Goal: Information Seeking & Learning: Compare options

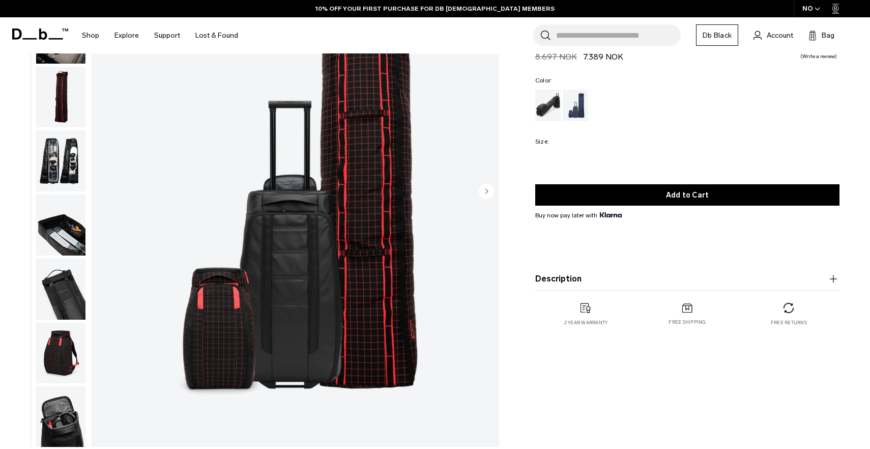
scroll to position [140, 0]
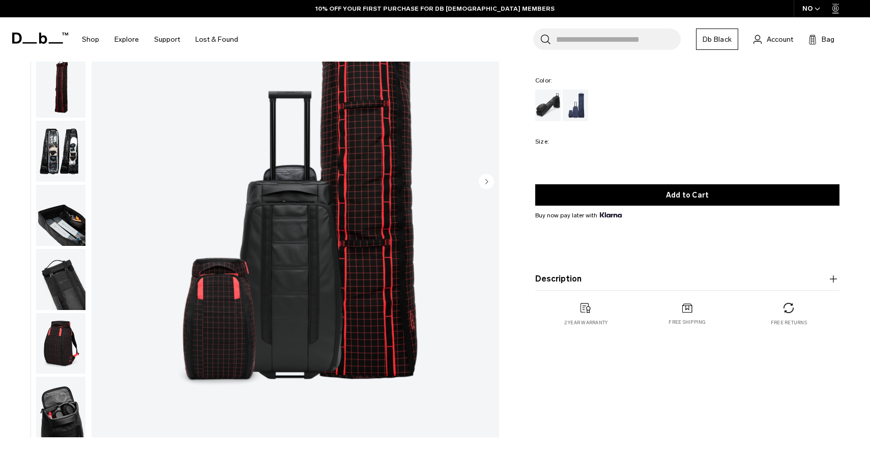
click at [482, 189] on button "Next slide" at bounding box center [486, 182] width 15 height 17
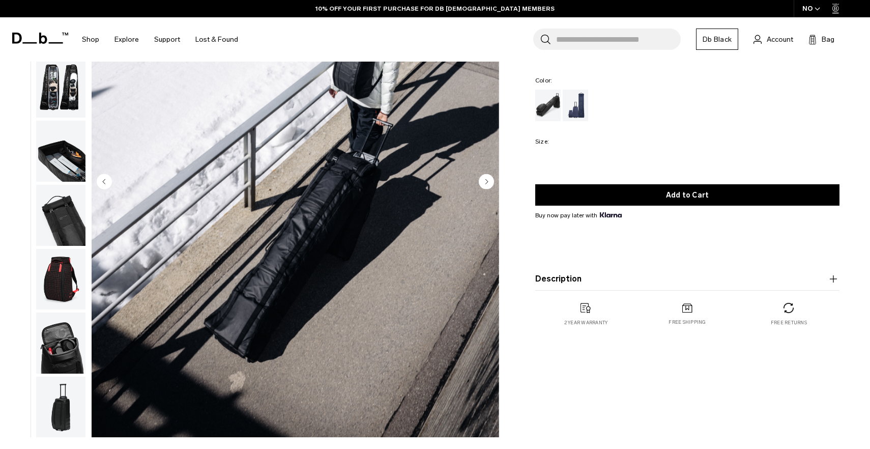
click at [482, 189] on button "Next slide" at bounding box center [486, 182] width 15 height 17
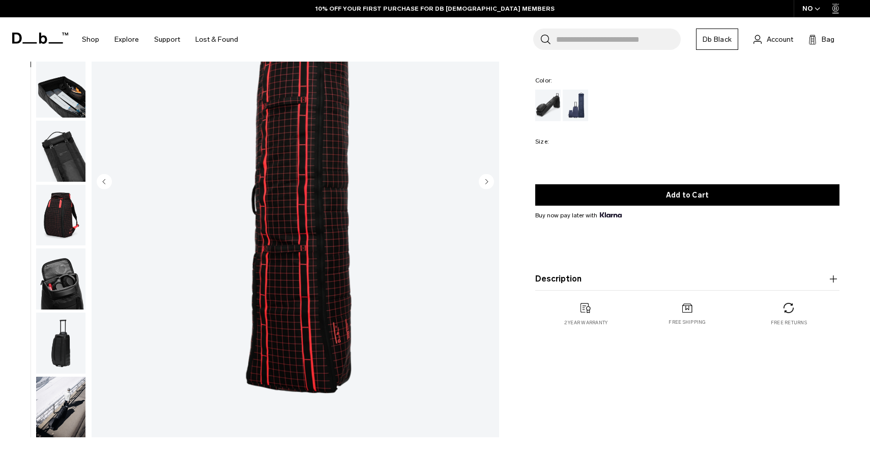
click at [482, 189] on button "Next slide" at bounding box center [486, 182] width 15 height 17
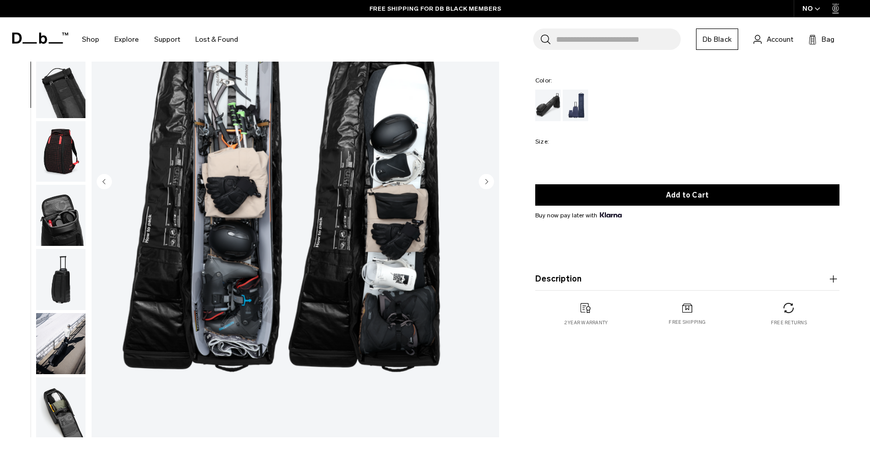
click at [482, 189] on button "Next slide" at bounding box center [486, 182] width 15 height 17
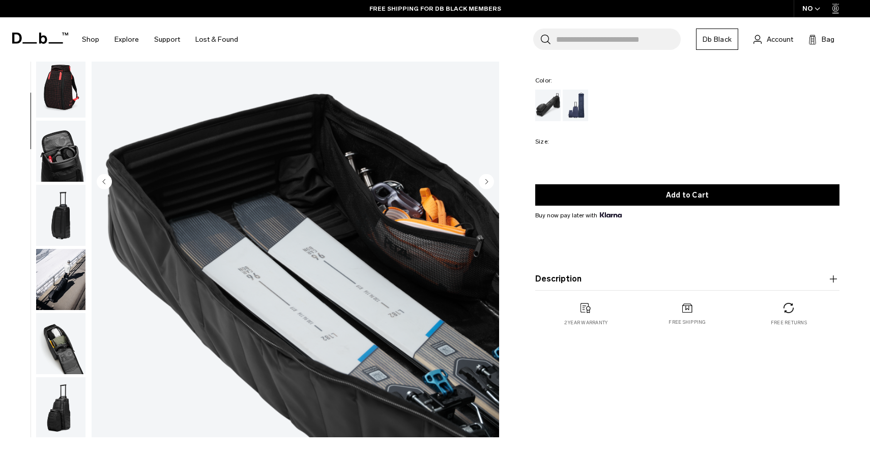
click at [482, 189] on button "Next slide" at bounding box center [486, 182] width 15 height 17
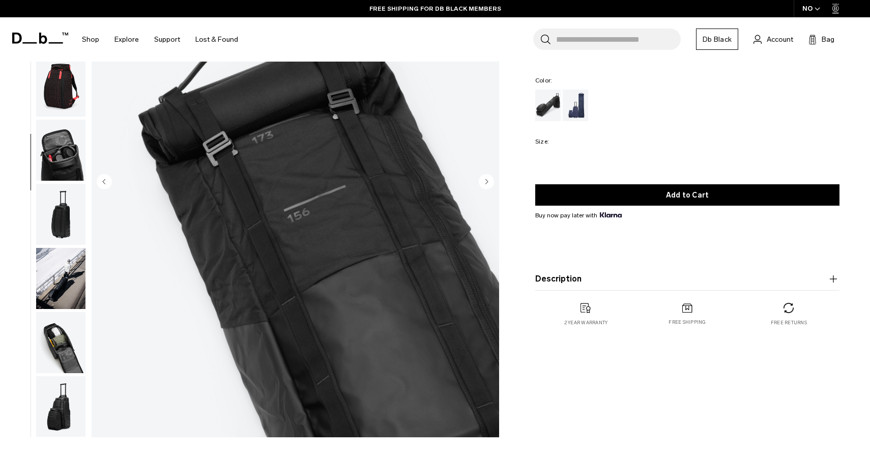
click at [482, 189] on button "Next slide" at bounding box center [486, 182] width 15 height 17
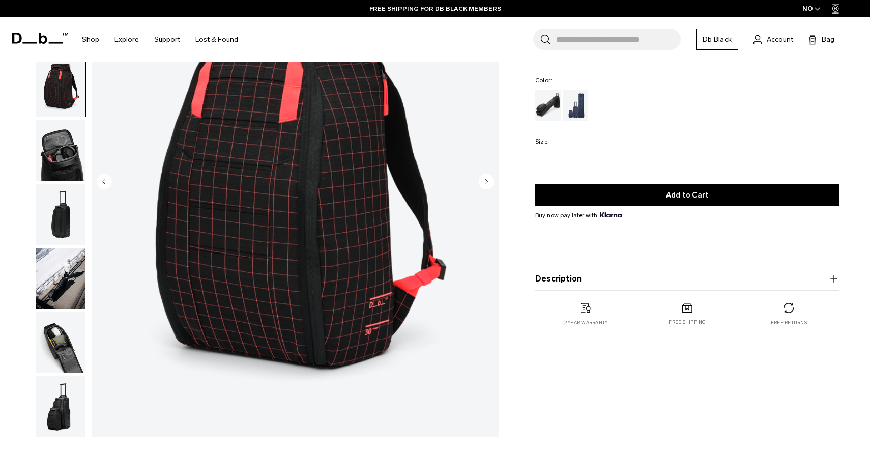
click at [482, 189] on button "Next slide" at bounding box center [486, 182] width 15 height 17
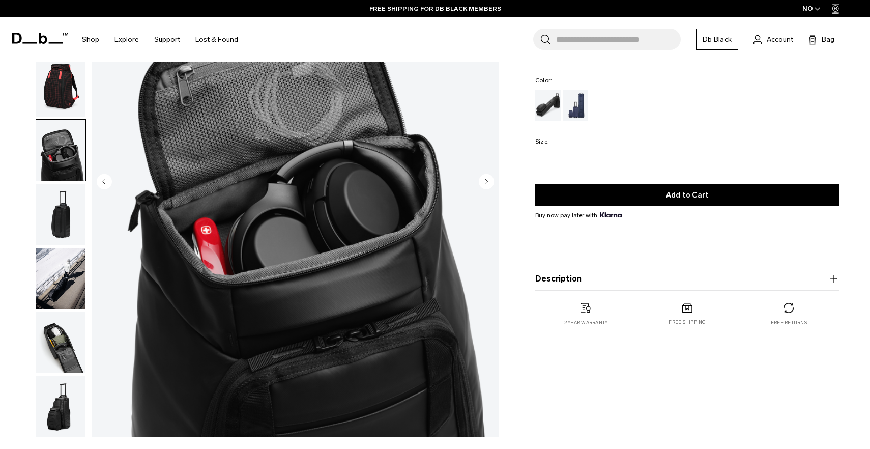
click at [104, 186] on circle "Previous slide" at bounding box center [104, 181] width 15 height 15
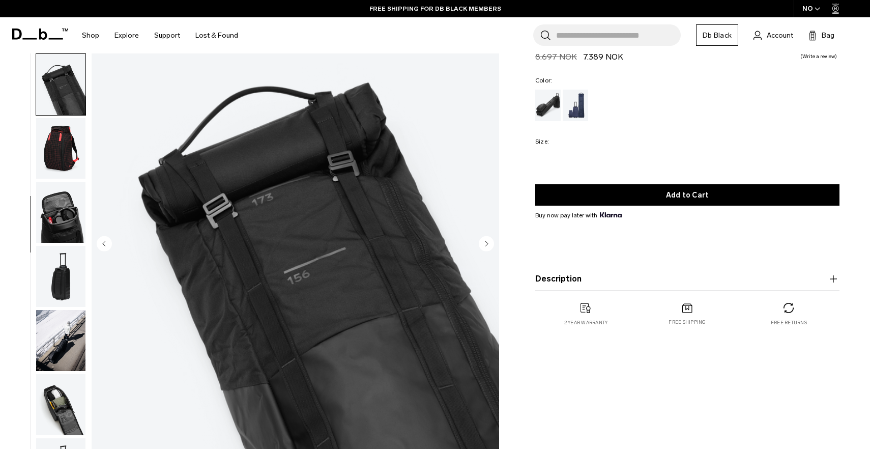
scroll to position [75, 0]
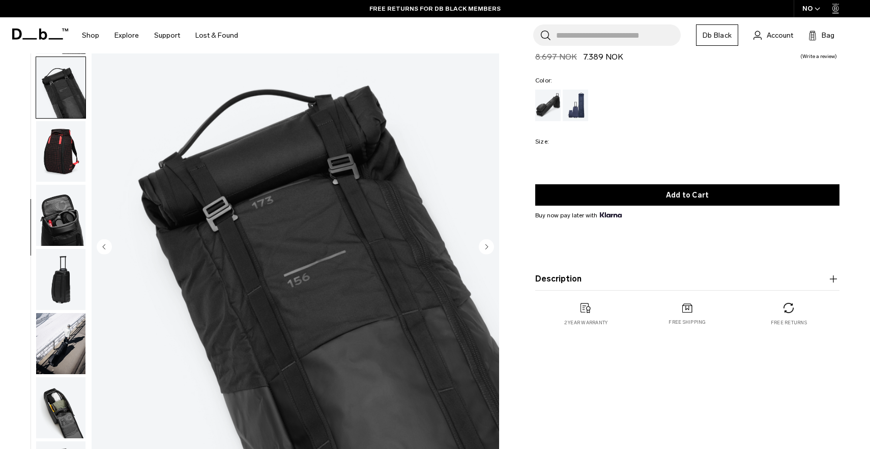
click at [103, 248] on circle "Previous slide" at bounding box center [104, 246] width 15 height 15
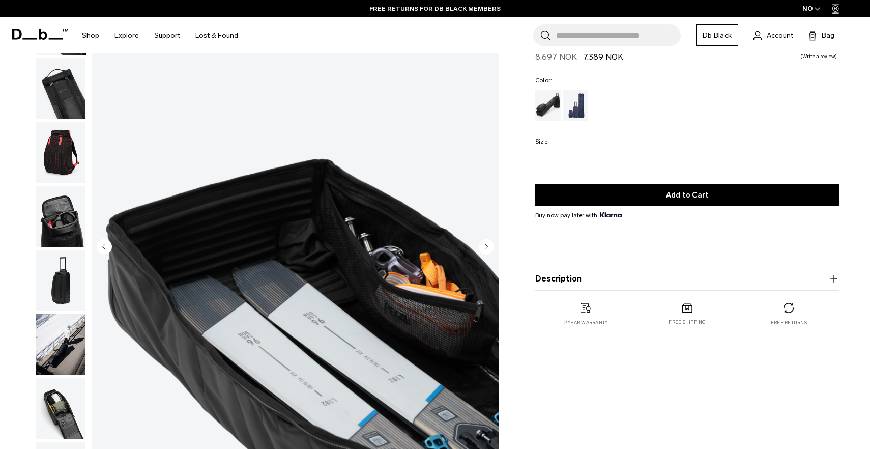
click at [103, 248] on circle "Previous slide" at bounding box center [104, 246] width 15 height 15
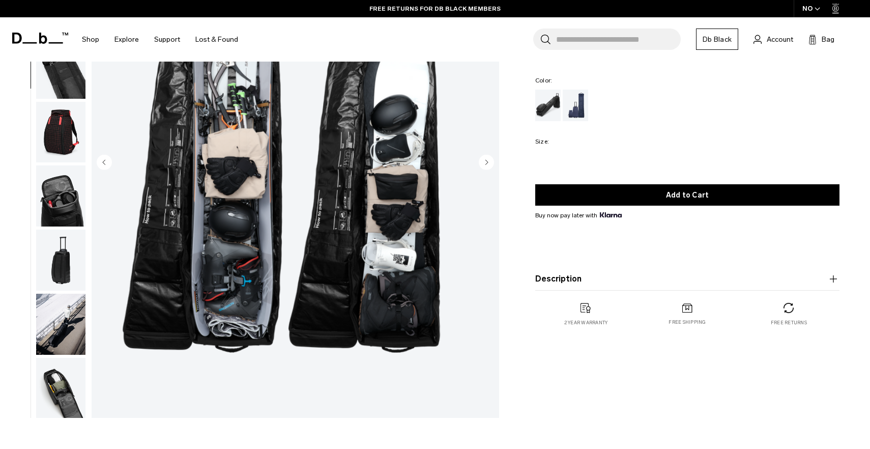
scroll to position [275, 0]
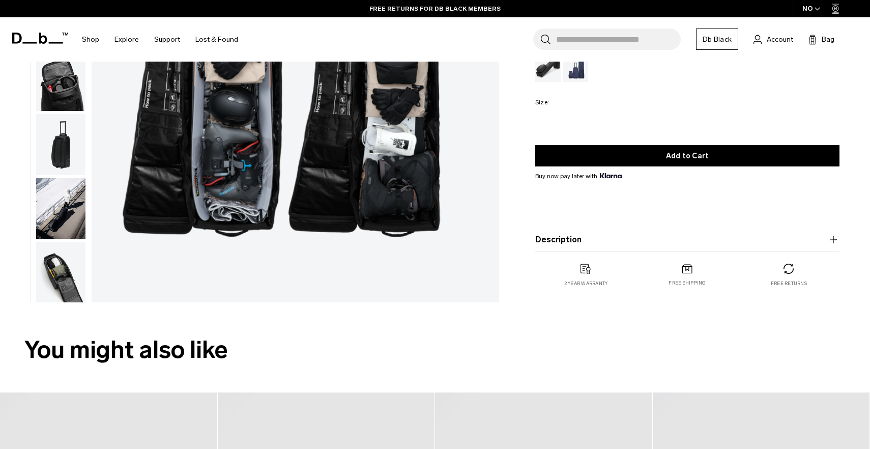
click at [72, 273] on img "button" at bounding box center [60, 272] width 49 height 61
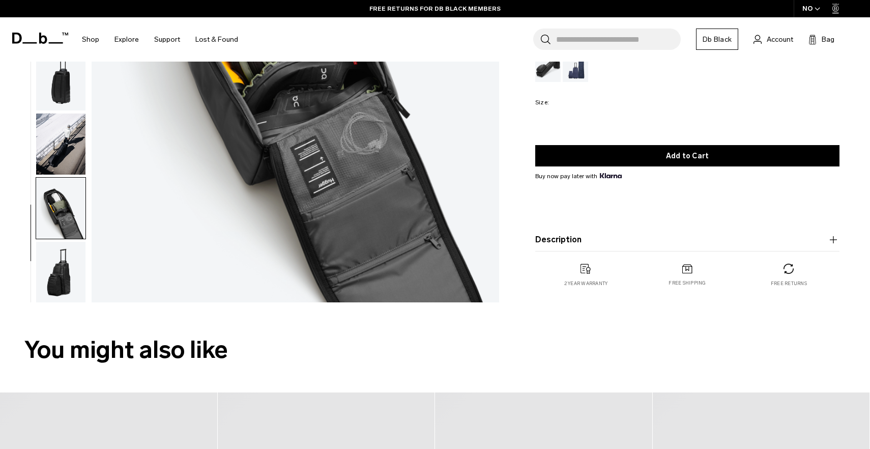
scroll to position [257, 0]
click at [72, 273] on img "button" at bounding box center [60, 271] width 49 height 61
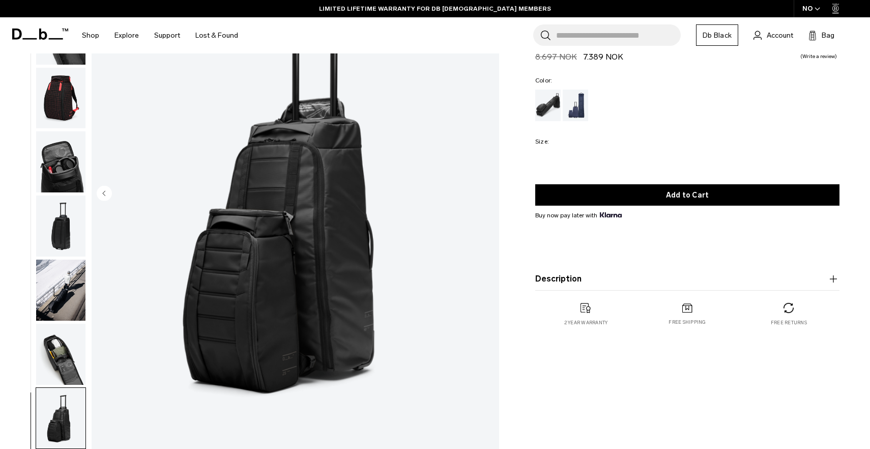
scroll to position [128, 0]
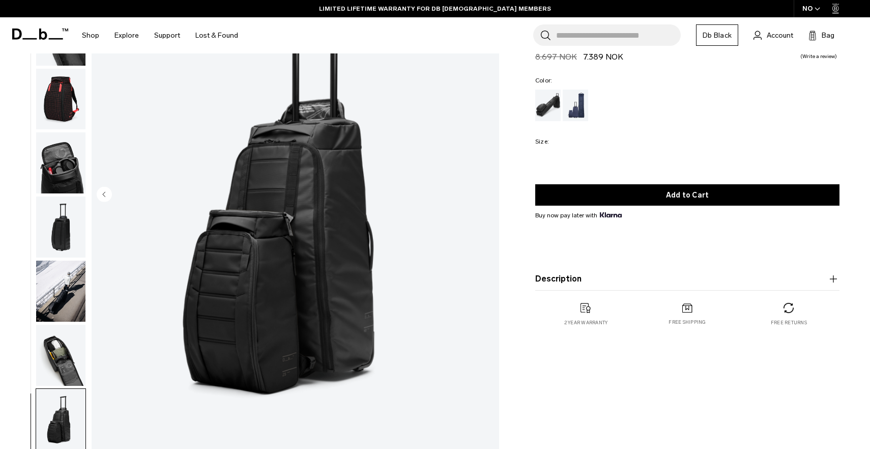
click at [357, 338] on img "12 / 12" at bounding box center [295, 195] width 407 height 509
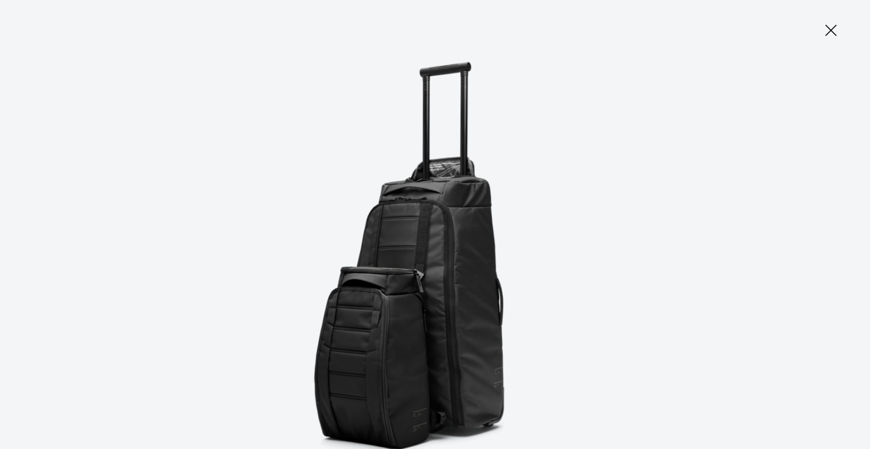
click at [799, 31] on icon at bounding box center [795, 27] width 16 height 16
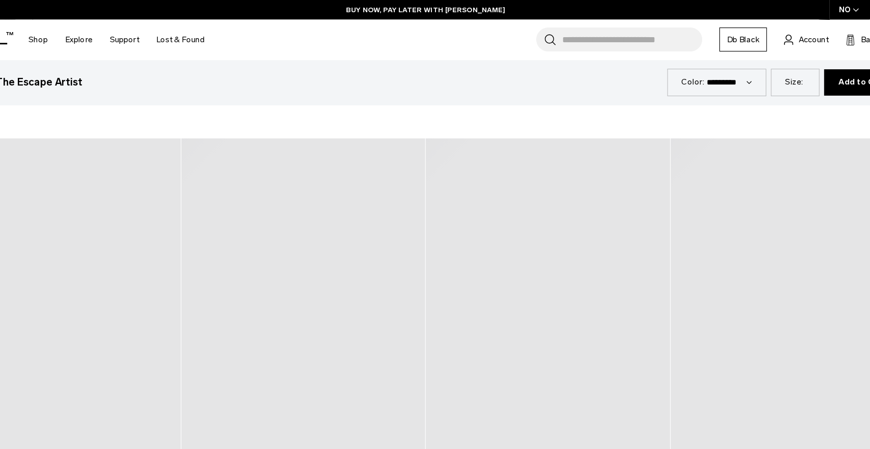
scroll to position [542, 0]
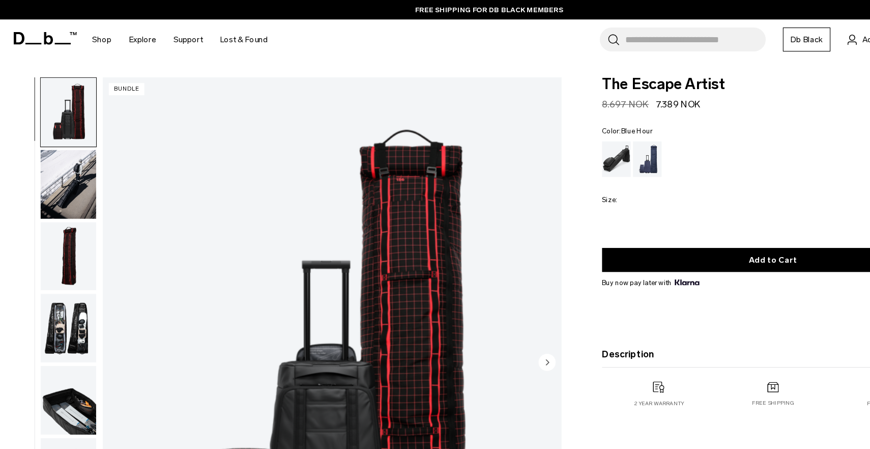
click at [574, 140] on div "Blue Hour" at bounding box center [576, 142] width 26 height 32
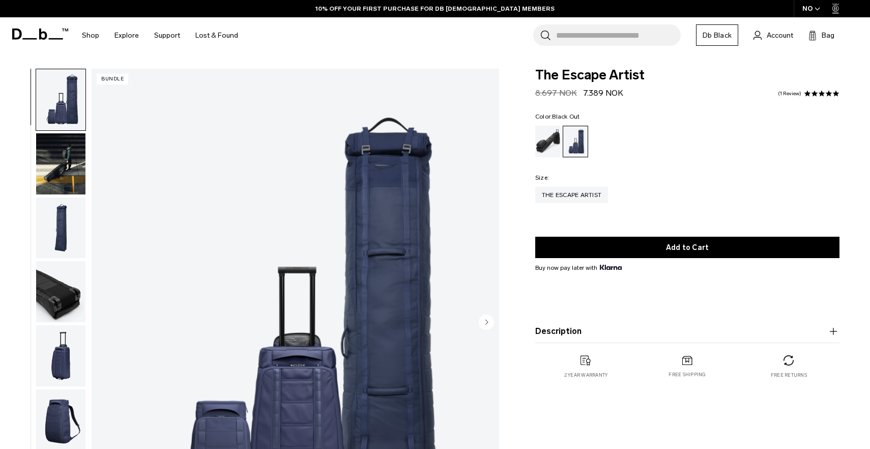
click at [554, 143] on div "Black Out" at bounding box center [548, 142] width 26 height 32
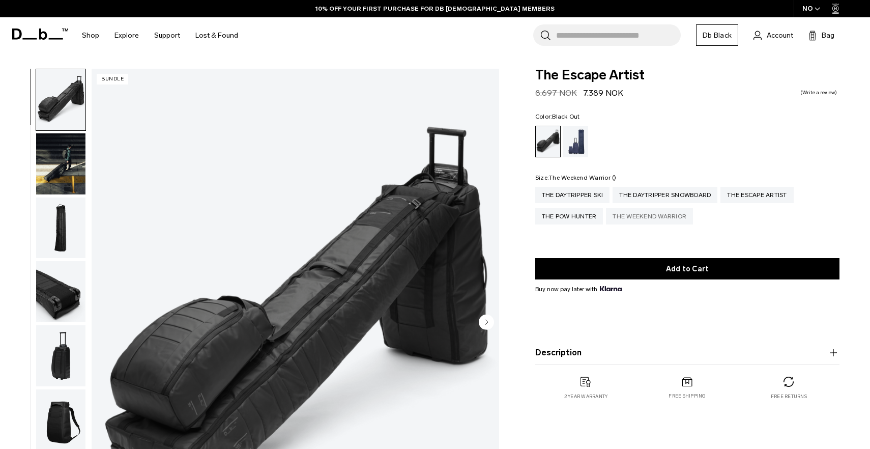
click at [633, 214] on div "The Weekend Warrior" at bounding box center [649, 216] width 87 height 16
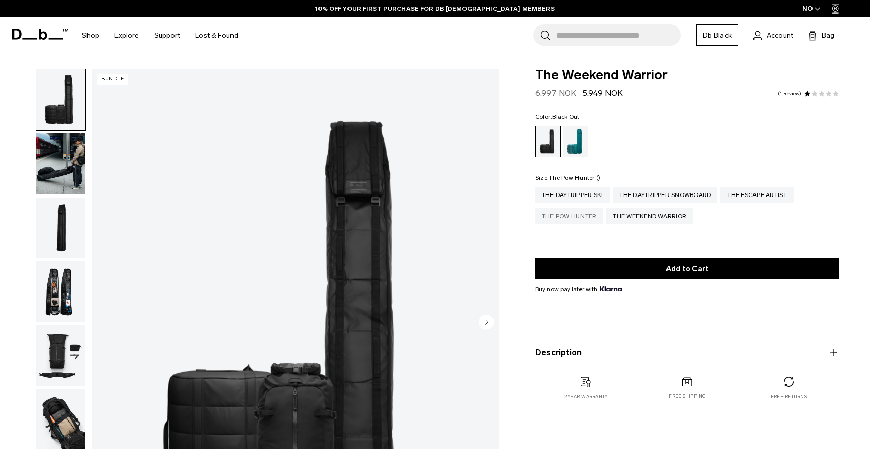
click at [591, 210] on div "The Pow Hunter" at bounding box center [569, 216] width 68 height 16
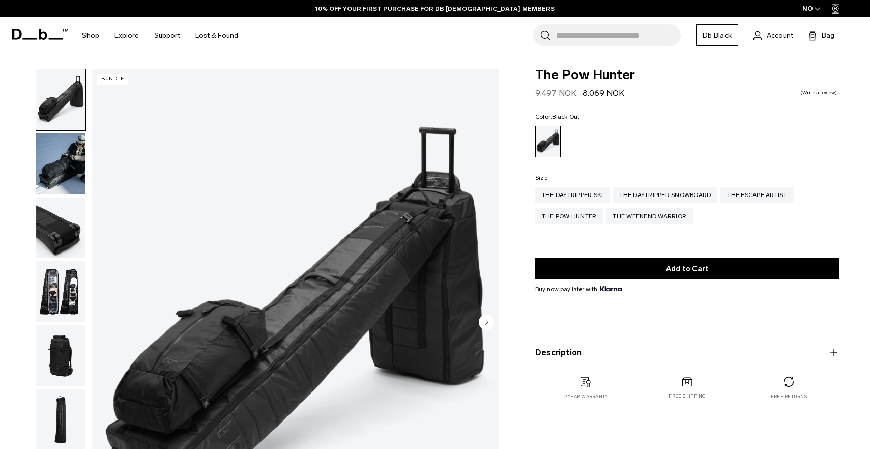
click at [75, 178] on img "button" at bounding box center [60, 163] width 49 height 61
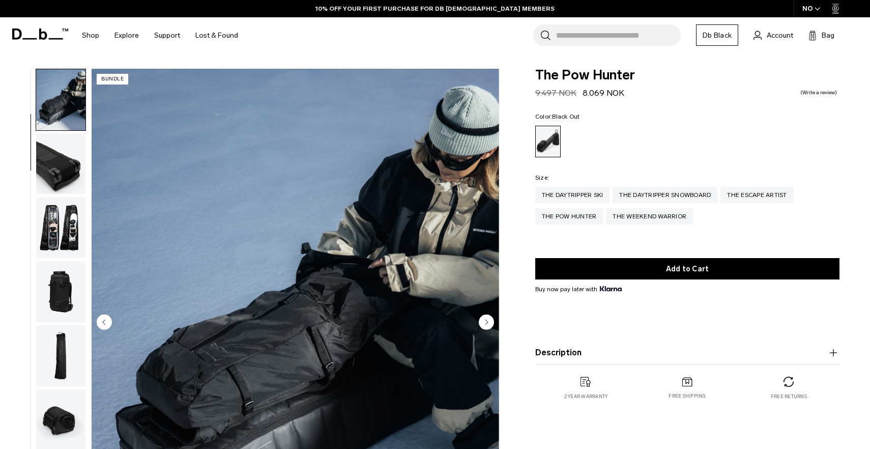
click at [74, 176] on img "button" at bounding box center [60, 163] width 49 height 61
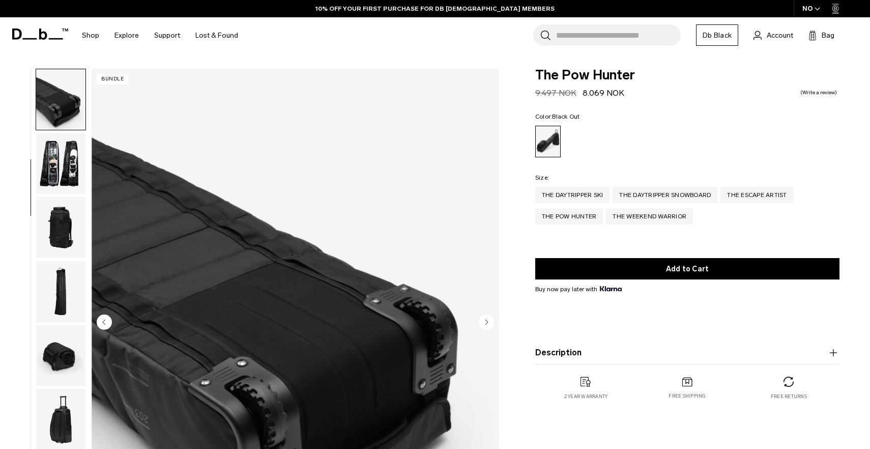
click at [74, 176] on img "button" at bounding box center [60, 163] width 49 height 61
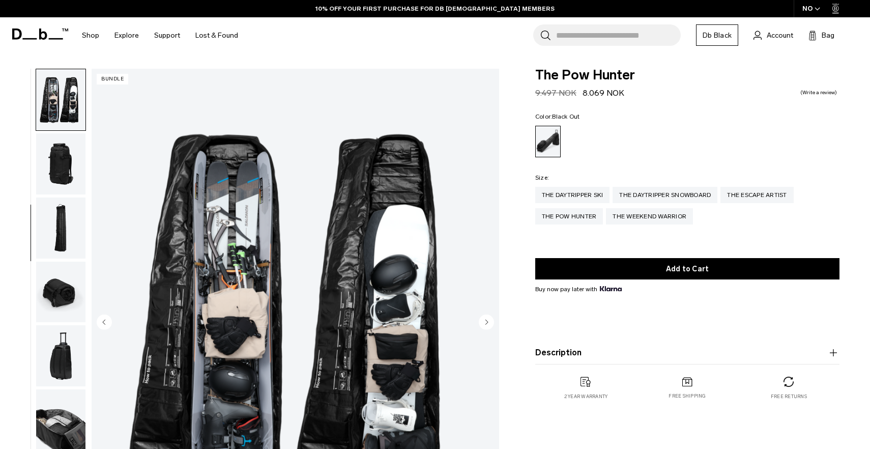
click at [74, 176] on img "button" at bounding box center [60, 163] width 49 height 61
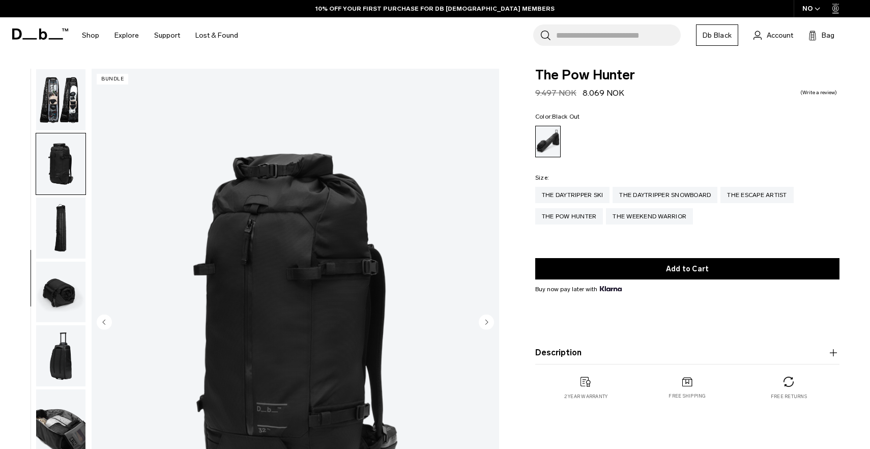
scroll to position [193, 0]
click at [67, 198] on img "button" at bounding box center [60, 226] width 49 height 61
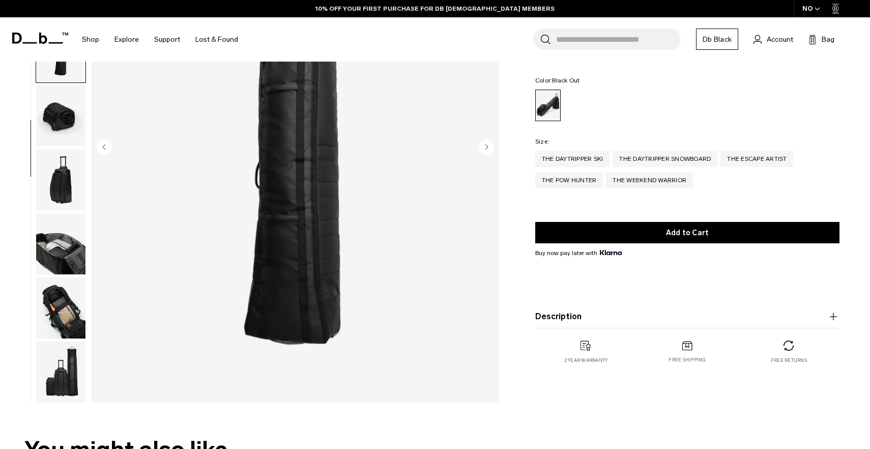
scroll to position [180, 0]
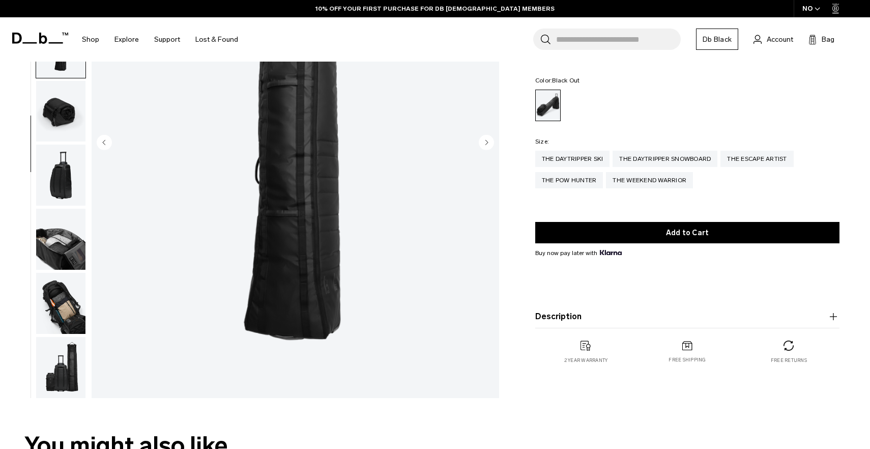
click at [62, 125] on img "button" at bounding box center [60, 111] width 49 height 61
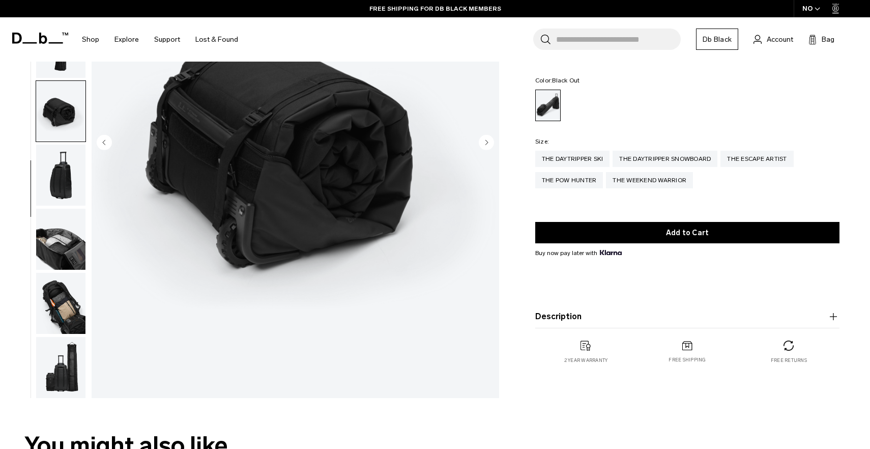
click at [62, 161] on img "button" at bounding box center [60, 174] width 49 height 61
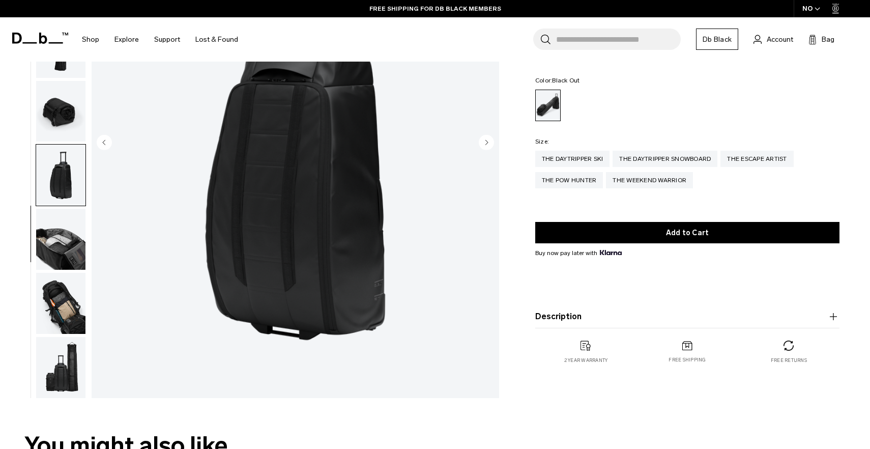
click at [62, 212] on img "button" at bounding box center [60, 239] width 49 height 61
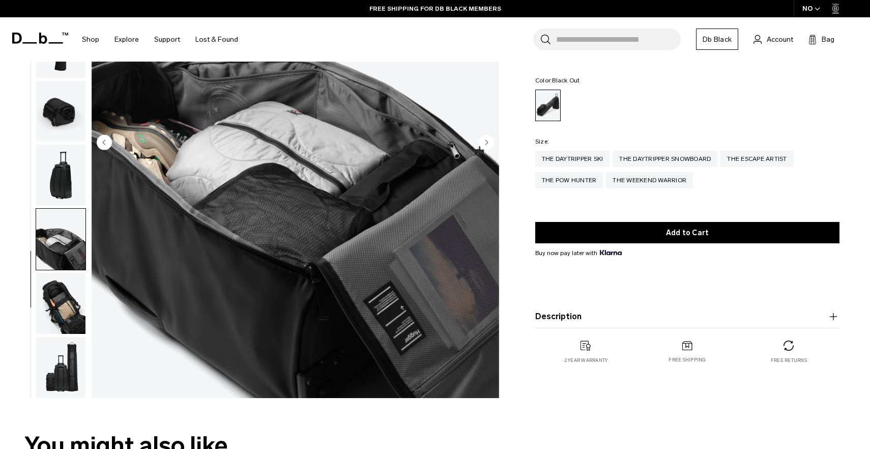
click at [57, 277] on img "button" at bounding box center [60, 303] width 49 height 61
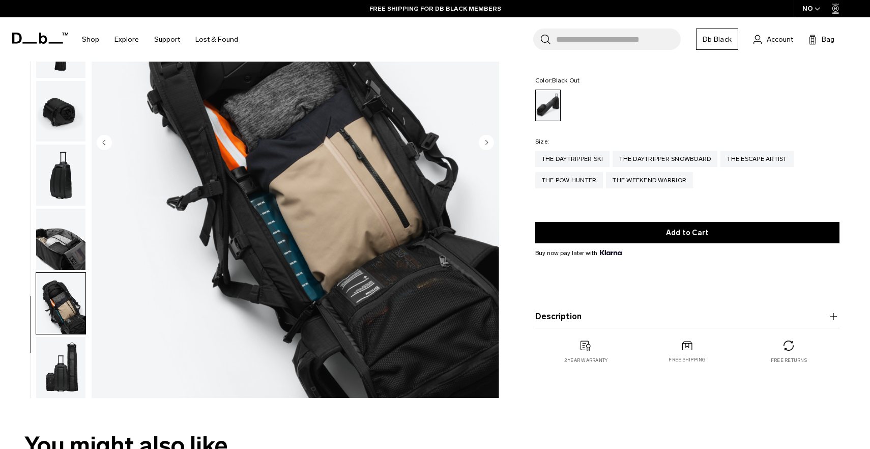
click at [57, 298] on img "button" at bounding box center [60, 303] width 49 height 61
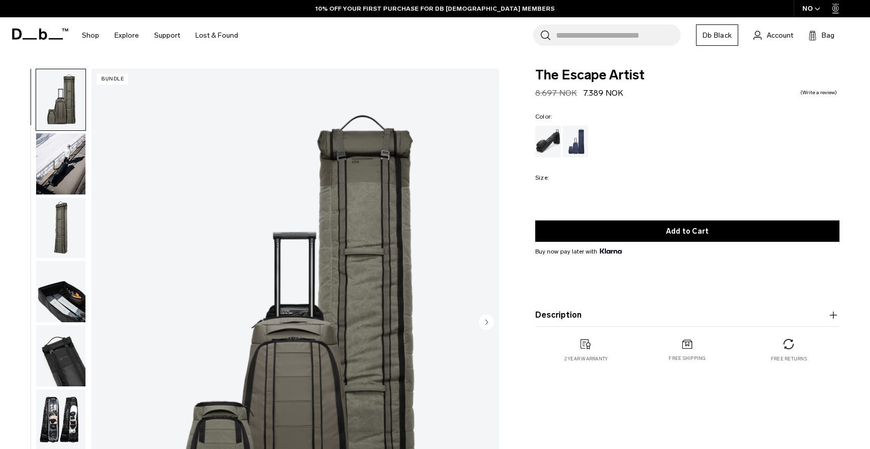
click at [483, 325] on circle "Next slide" at bounding box center [486, 321] width 15 height 15
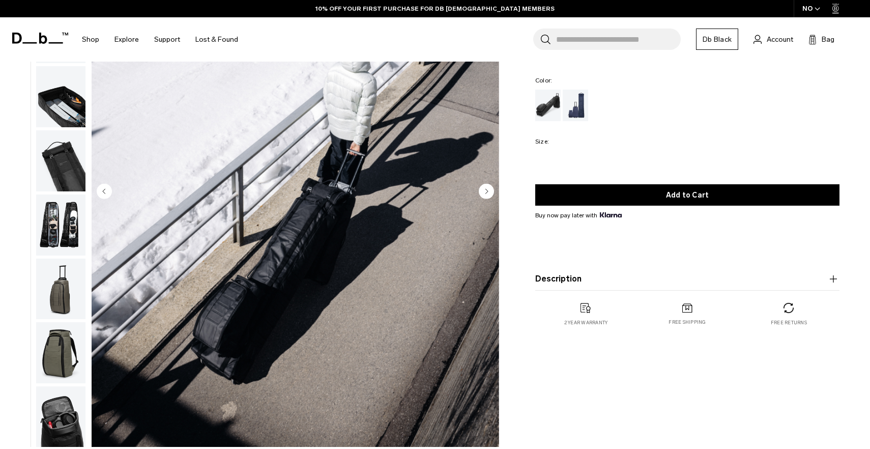
scroll to position [124, 0]
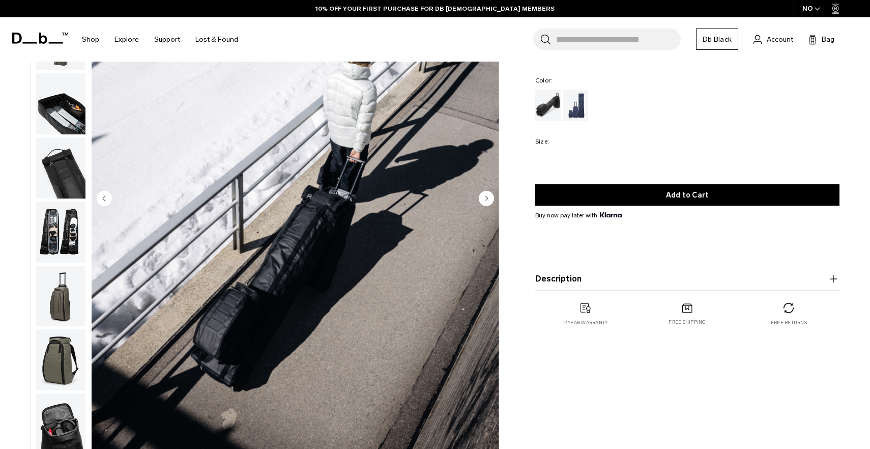
click at [481, 202] on circle "Next slide" at bounding box center [486, 198] width 15 height 15
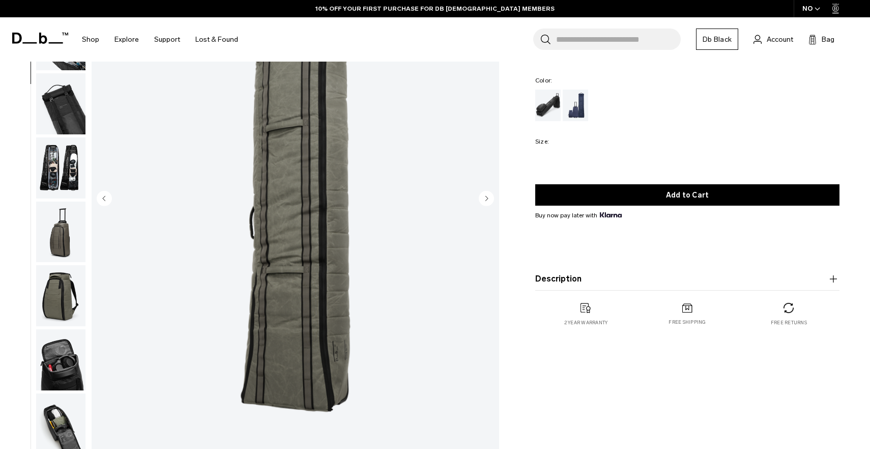
click at [481, 201] on circle "Next slide" at bounding box center [486, 198] width 15 height 15
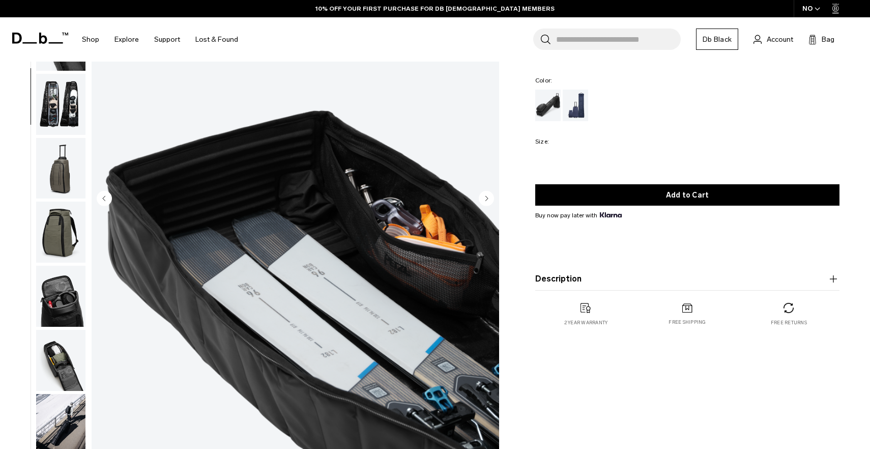
click at [482, 201] on circle "Next slide" at bounding box center [486, 198] width 15 height 15
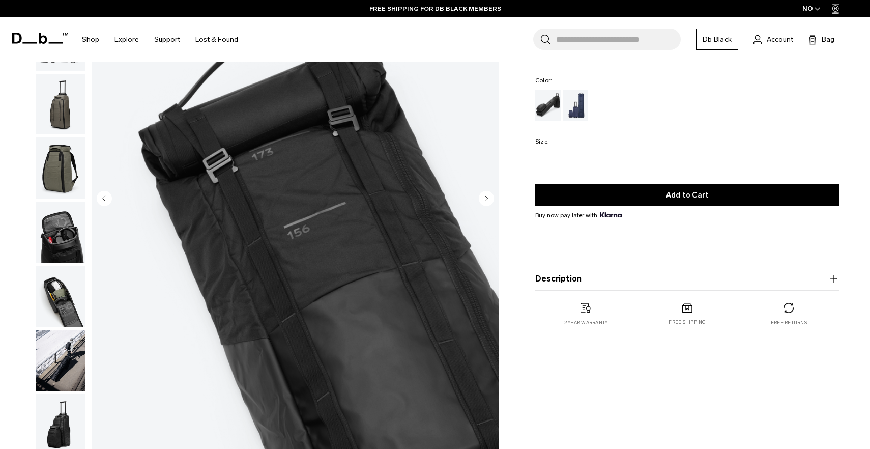
click at [482, 201] on circle "Next slide" at bounding box center [486, 198] width 15 height 15
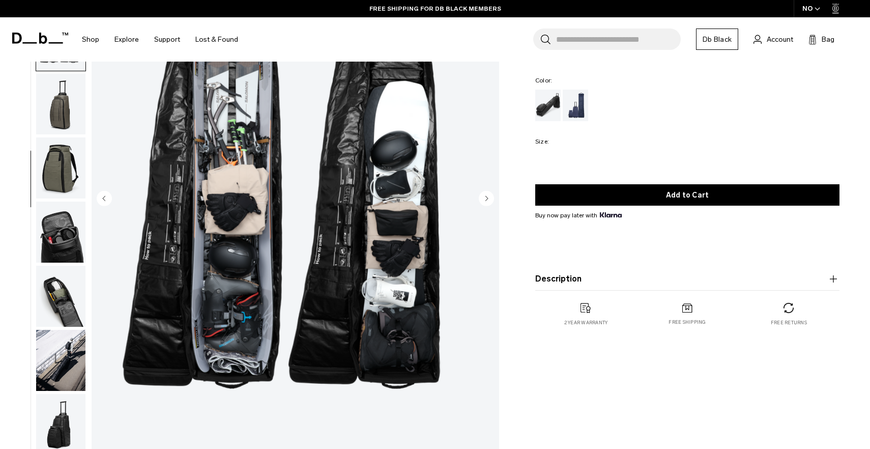
scroll to position [257, 0]
click at [482, 201] on circle "Next slide" at bounding box center [486, 198] width 15 height 15
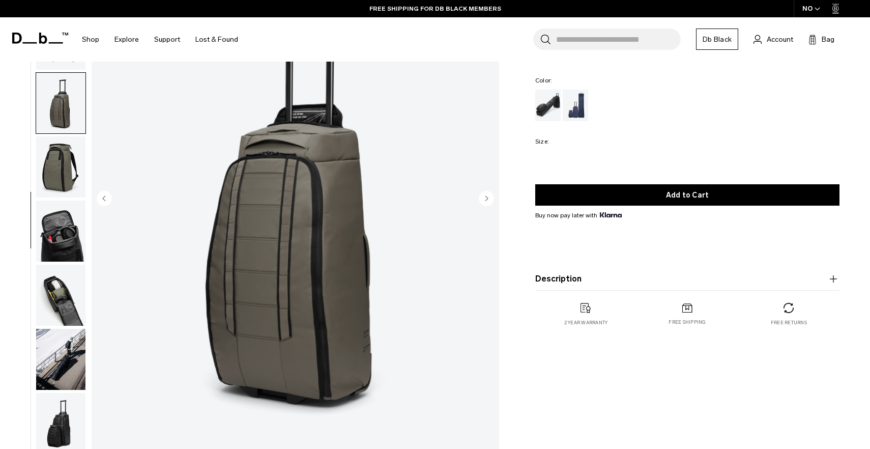
click at [482, 201] on circle "Next slide" at bounding box center [486, 198] width 15 height 15
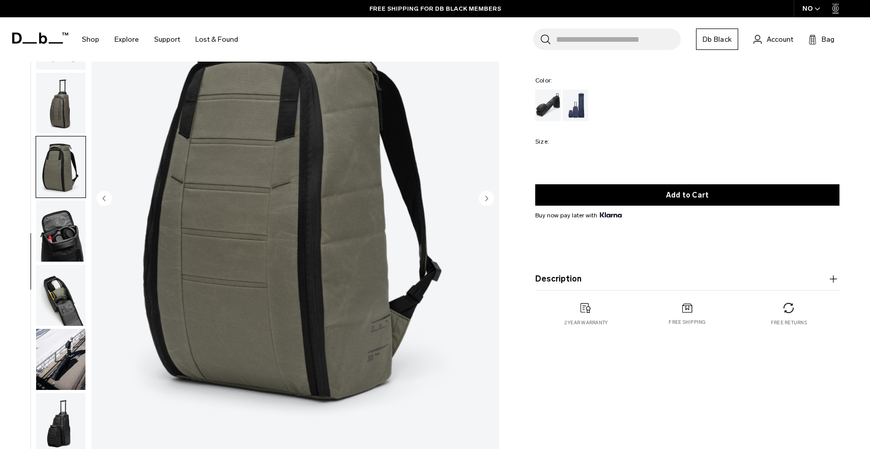
click at [482, 201] on circle "Next slide" at bounding box center [486, 198] width 15 height 15
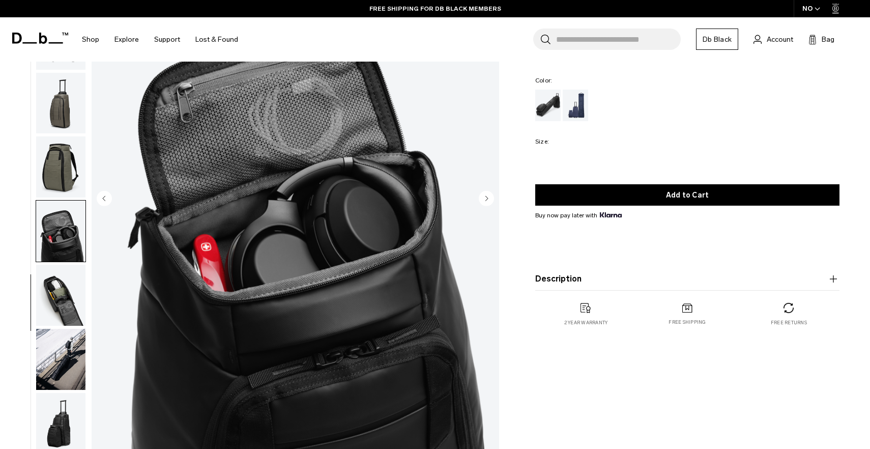
click at [483, 201] on circle "Next slide" at bounding box center [486, 198] width 15 height 15
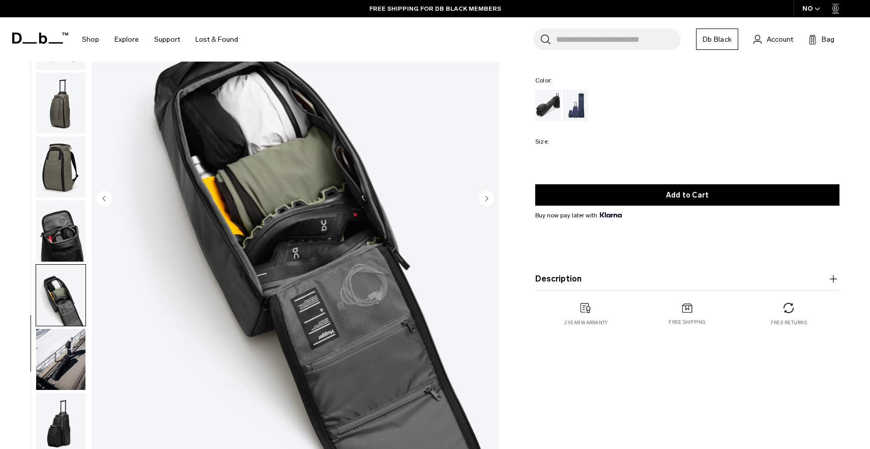
click at [483, 201] on circle "Next slide" at bounding box center [486, 198] width 15 height 15
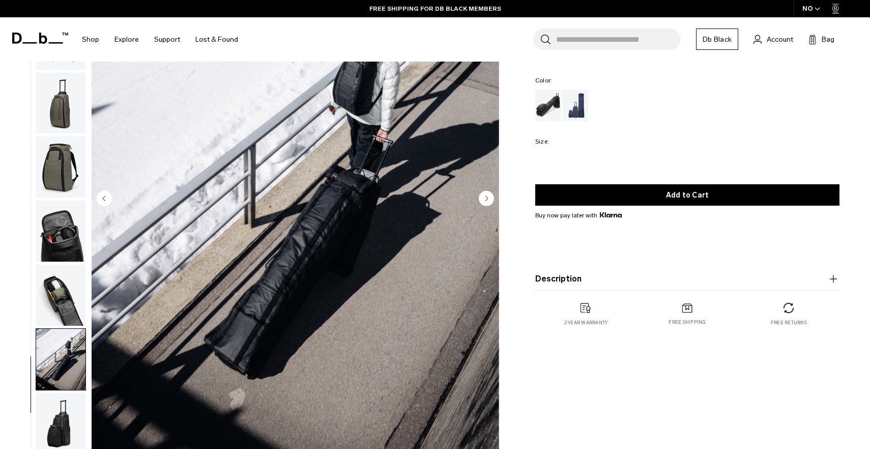
click at [484, 201] on circle "Next slide" at bounding box center [486, 198] width 15 height 15
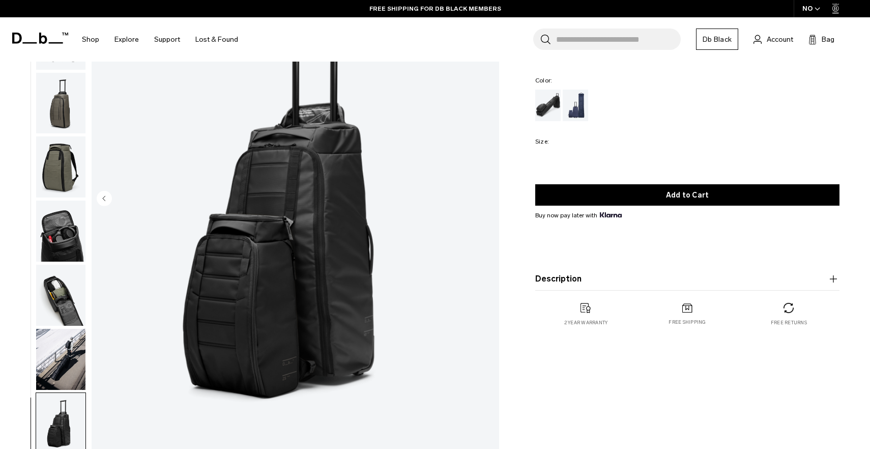
click at [485, 201] on img "12 / 12" at bounding box center [295, 199] width 407 height 509
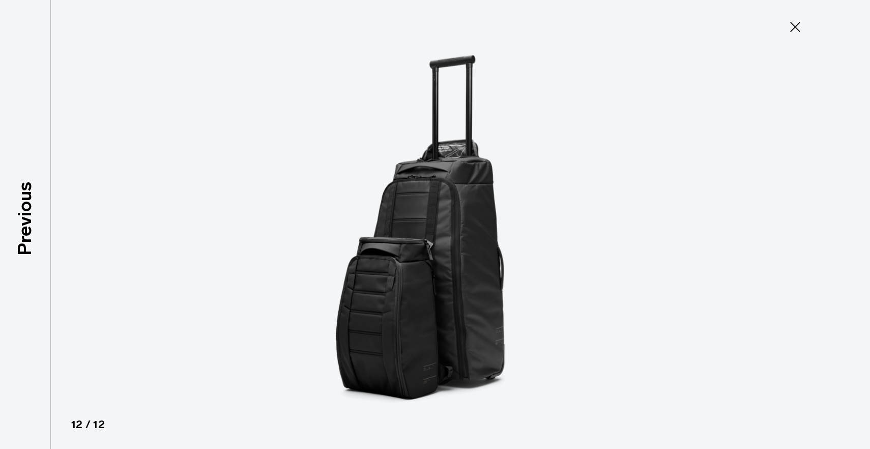
click at [800, 16] on button "Close" at bounding box center [795, 26] width 34 height 21
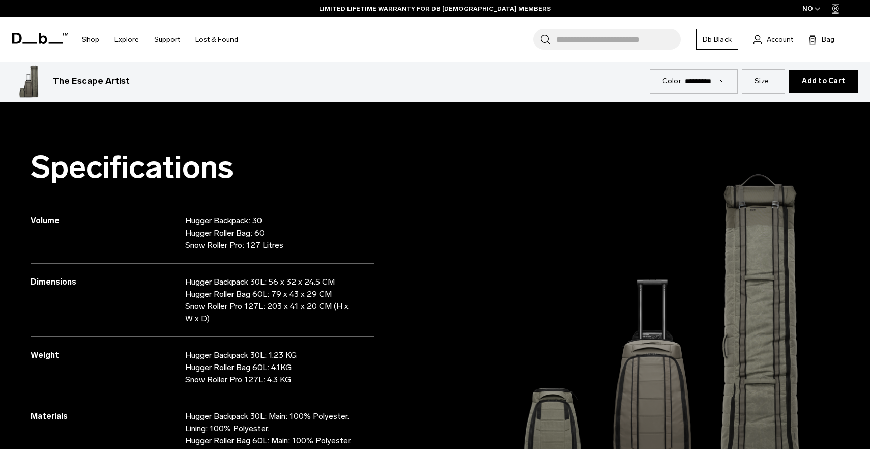
scroll to position [608, 0]
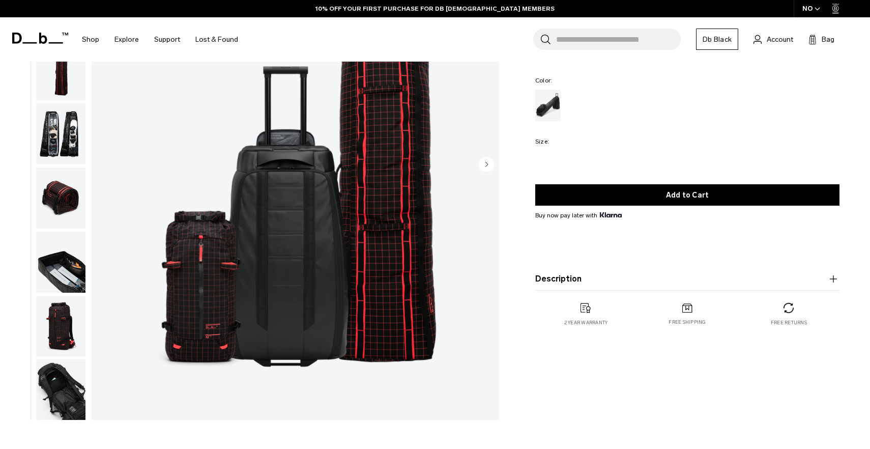
scroll to position [155, 0]
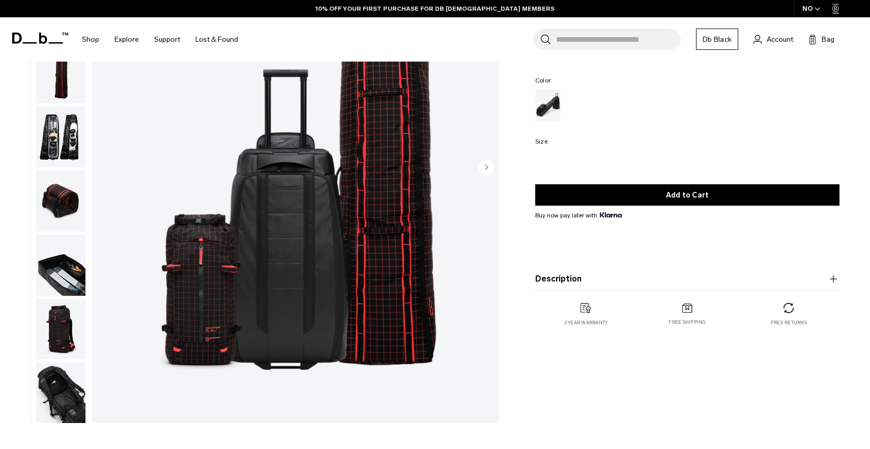
click at [488, 164] on circle "Next slide" at bounding box center [486, 167] width 15 height 15
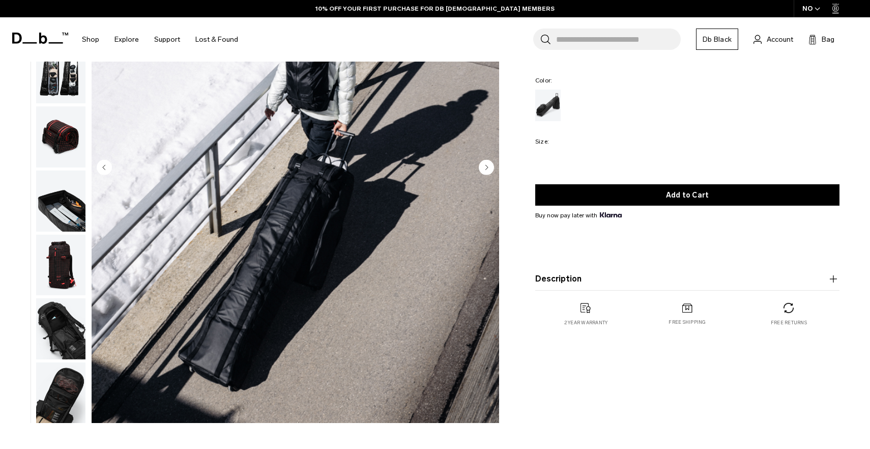
click at [488, 164] on circle "Next slide" at bounding box center [486, 167] width 15 height 15
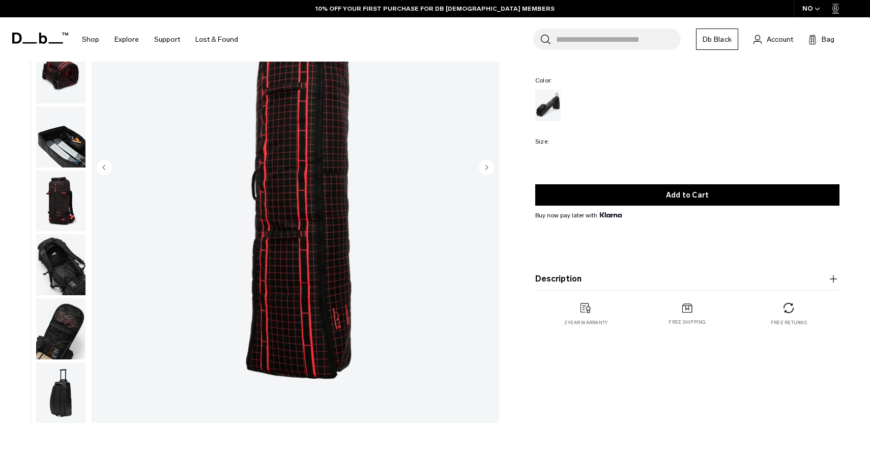
click at [488, 164] on circle "Next slide" at bounding box center [486, 167] width 15 height 15
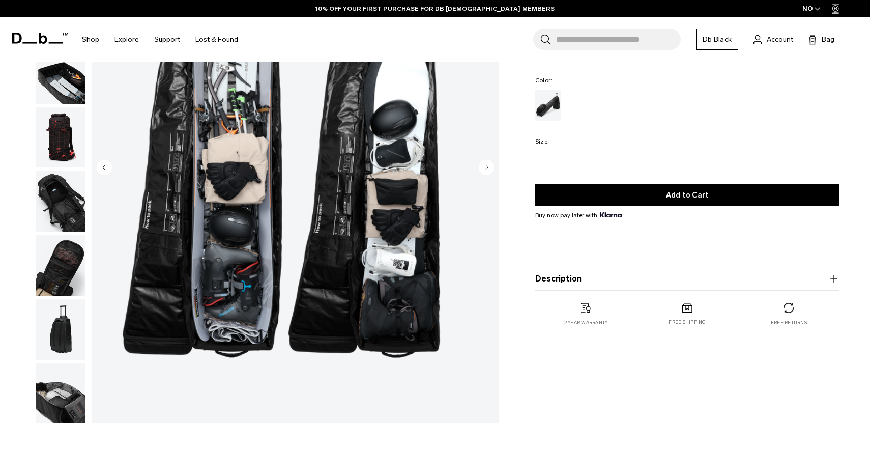
click at [488, 164] on circle "Next slide" at bounding box center [486, 167] width 15 height 15
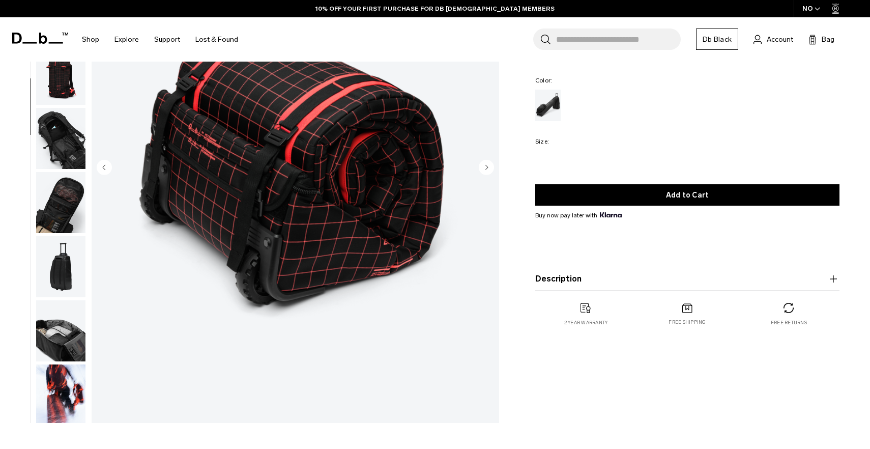
scroll to position [256, 0]
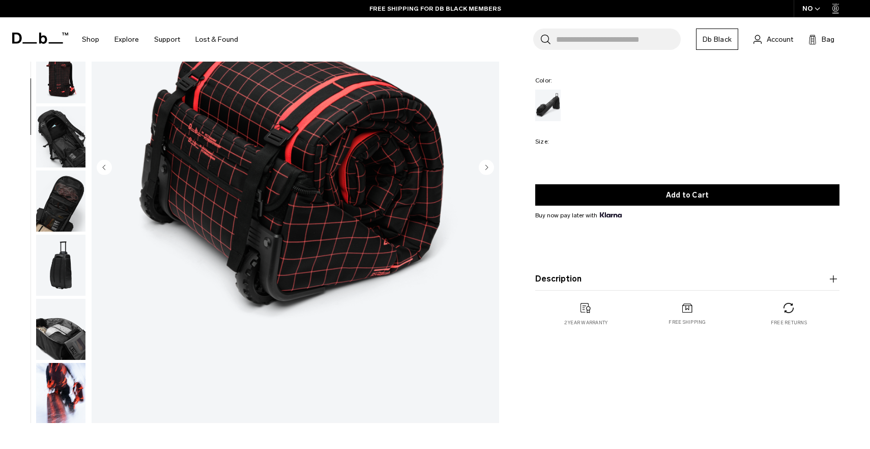
click at [488, 164] on circle "Next slide" at bounding box center [486, 167] width 15 height 15
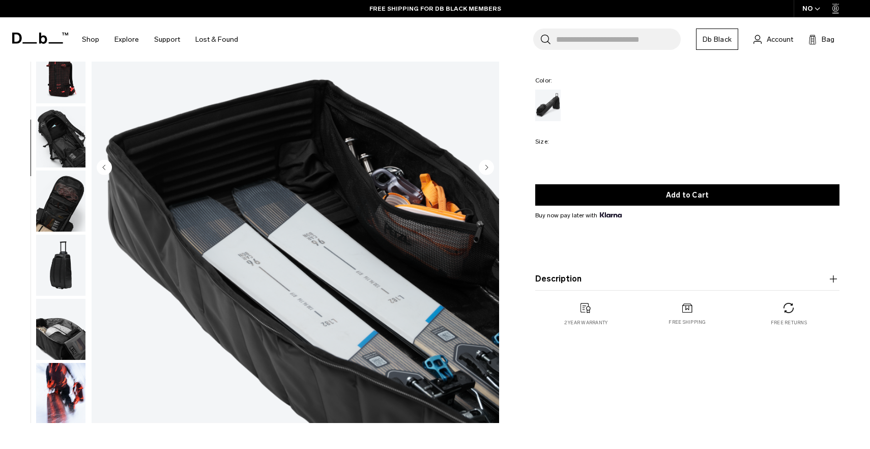
scroll to position [257, 0]
click at [488, 164] on circle "Next slide" at bounding box center [486, 167] width 15 height 15
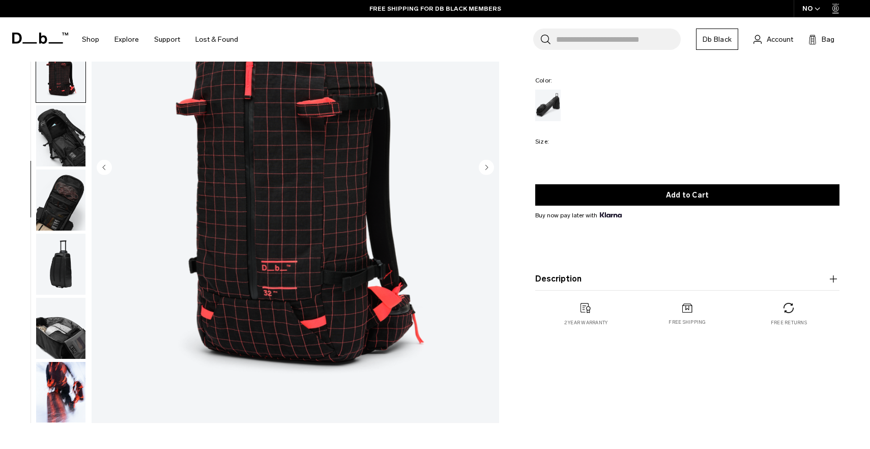
click at [488, 164] on circle "Next slide" at bounding box center [486, 167] width 15 height 15
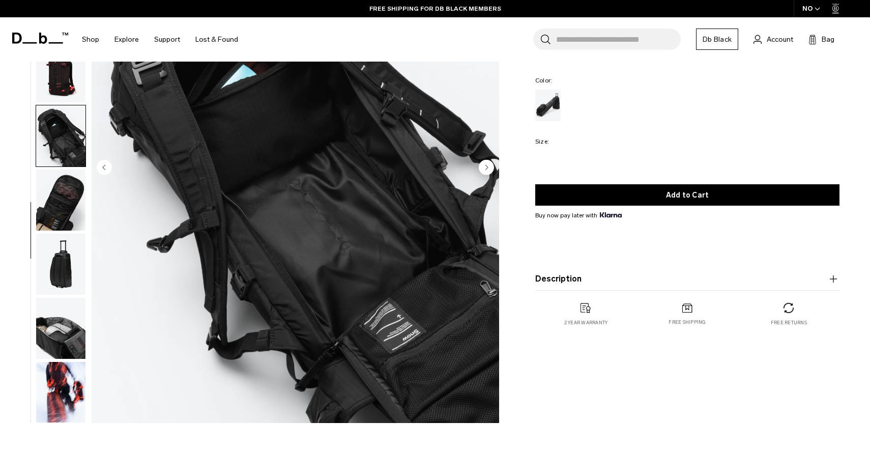
click at [488, 164] on circle "Next slide" at bounding box center [486, 167] width 15 height 15
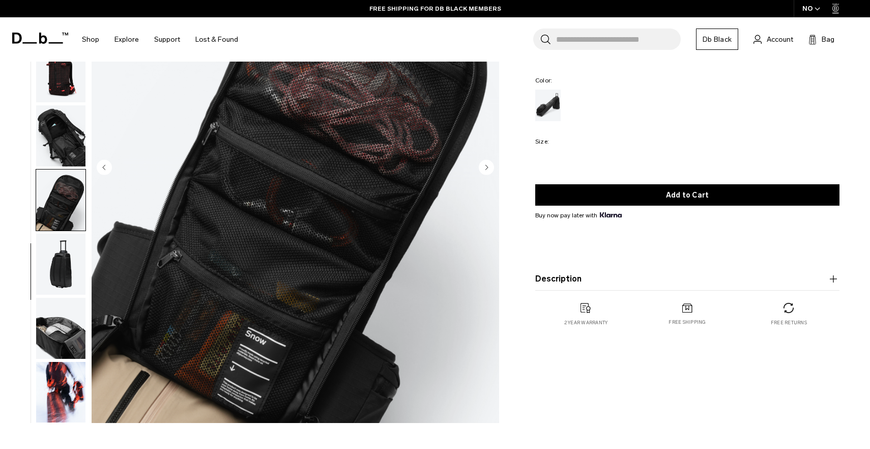
click at [488, 164] on circle "Next slide" at bounding box center [486, 167] width 15 height 15
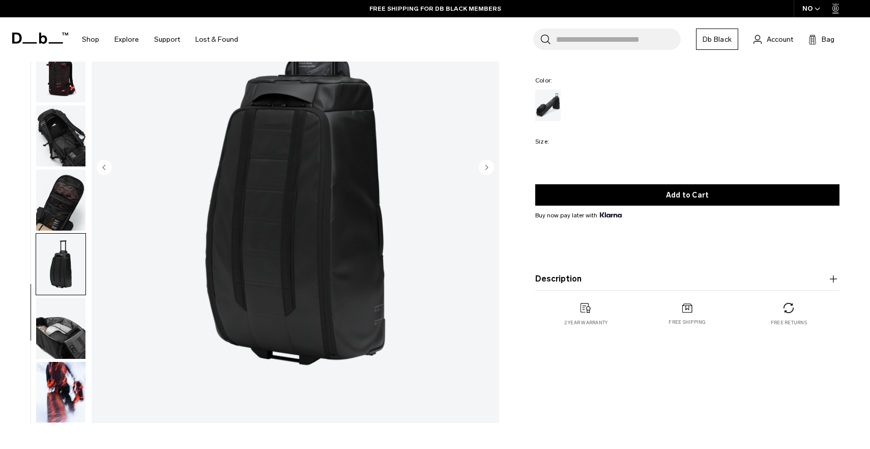
click at [488, 164] on circle "Next slide" at bounding box center [486, 167] width 15 height 15
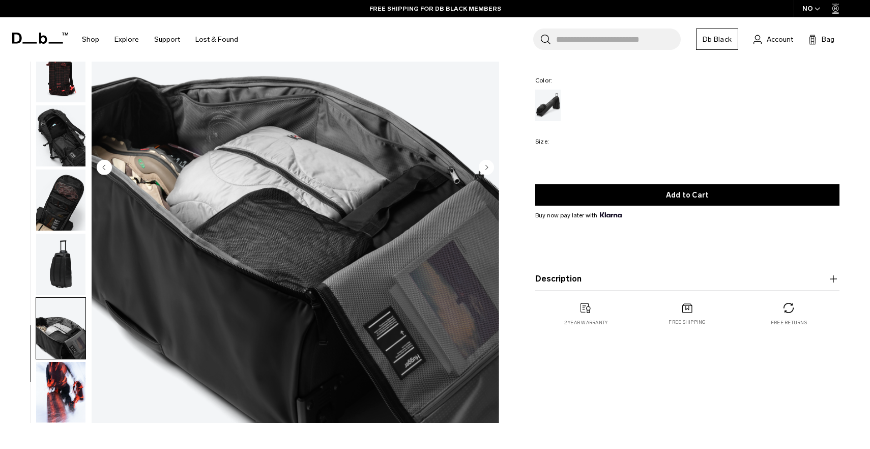
click at [488, 164] on circle "Next slide" at bounding box center [486, 167] width 15 height 15
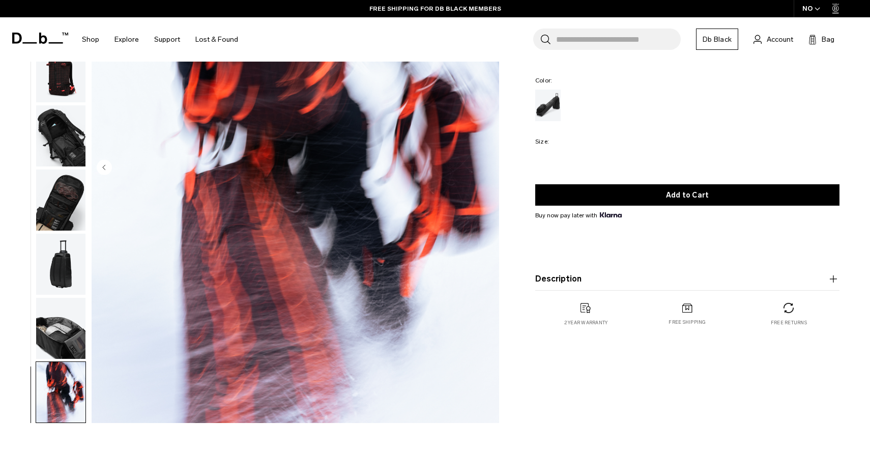
click at [488, 164] on img "12 / 12" at bounding box center [295, 168] width 407 height 509
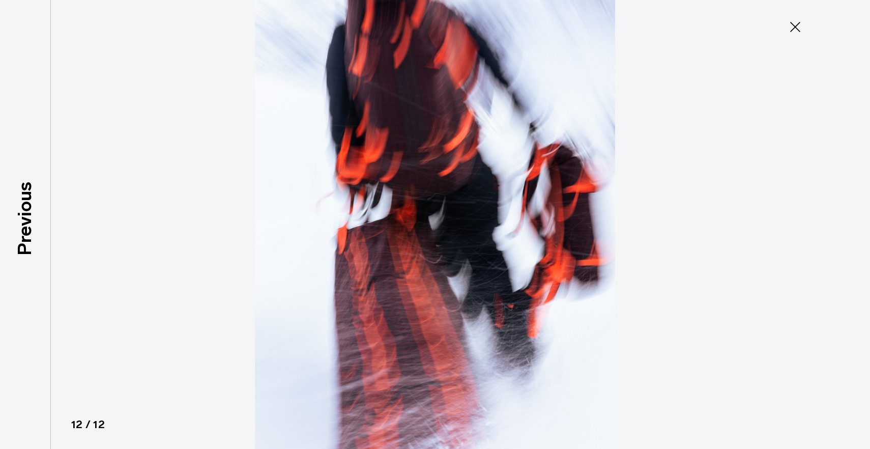
click at [783, 37] on button "Close" at bounding box center [795, 26] width 34 height 21
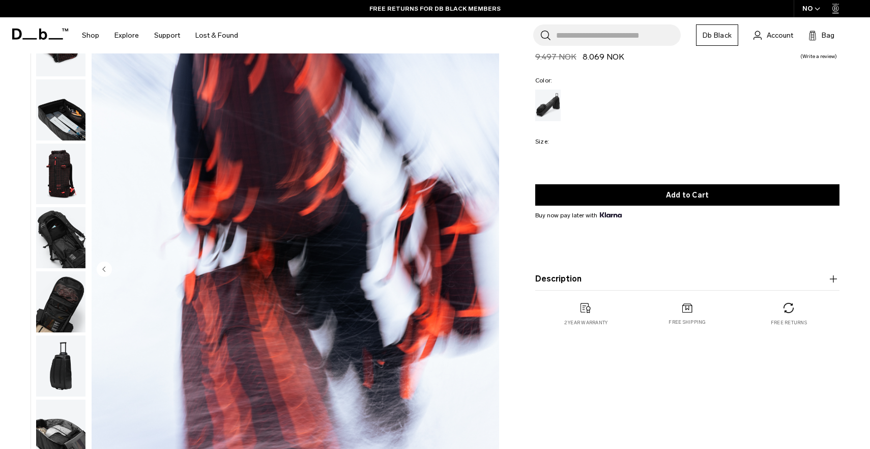
scroll to position [145, 0]
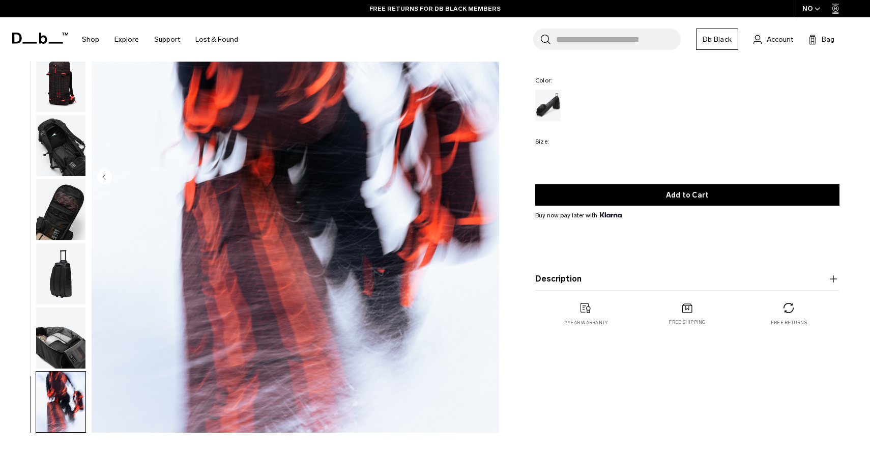
click at [622, 278] on button "Description" at bounding box center [687, 279] width 304 height 12
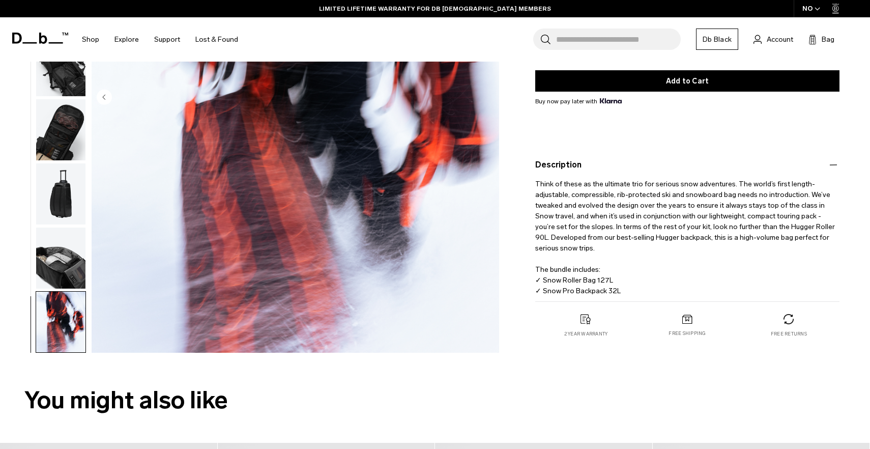
scroll to position [226, 0]
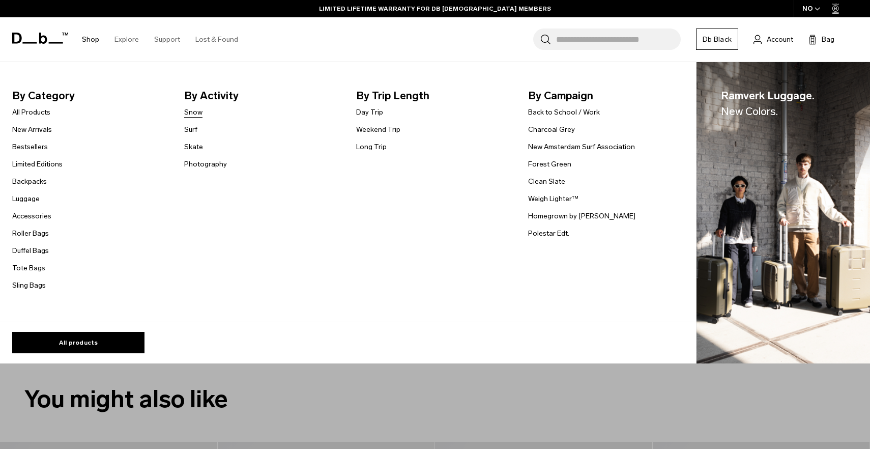
click at [193, 114] on link "Snow" at bounding box center [193, 112] width 18 height 11
click at [26, 283] on link "Sling Bags" at bounding box center [29, 285] width 34 height 11
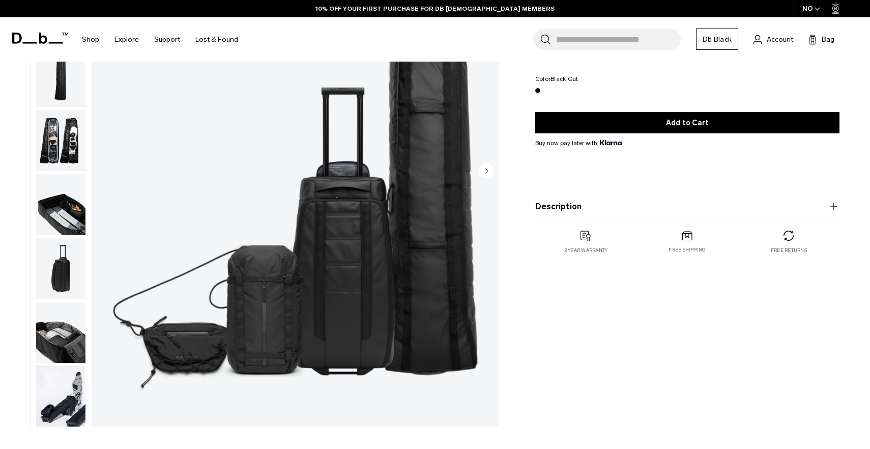
scroll to position [157, 0]
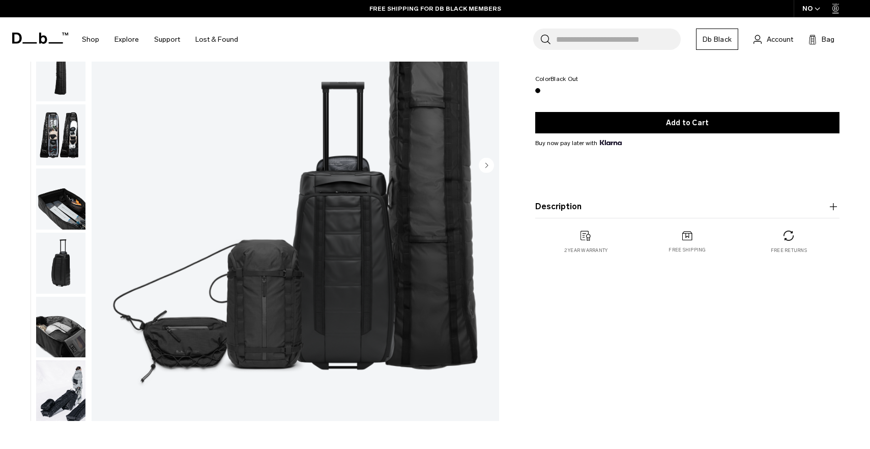
click at [487, 170] on circle "Next slide" at bounding box center [486, 165] width 15 height 15
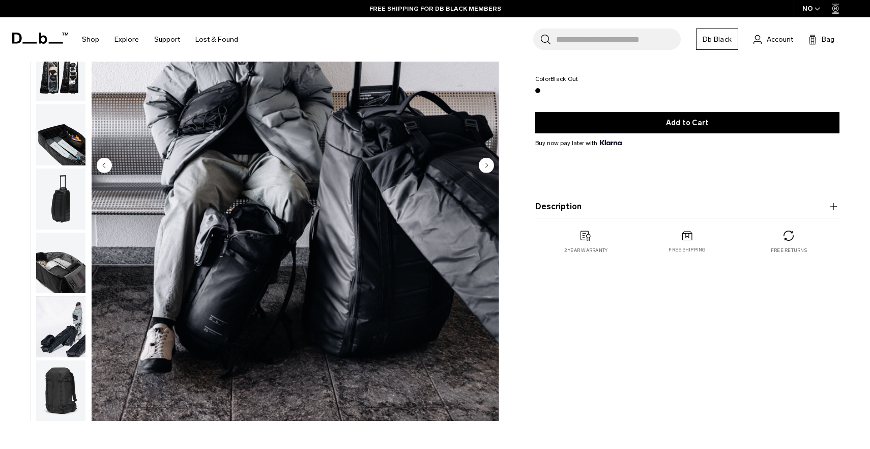
click at [487, 170] on circle "Next slide" at bounding box center [486, 165] width 15 height 15
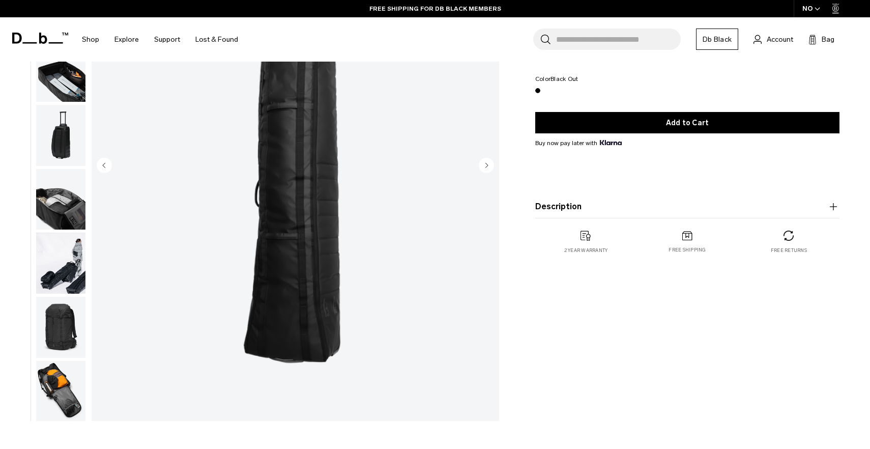
scroll to position [128, 0]
click at [101, 168] on circle "Previous slide" at bounding box center [104, 165] width 15 height 15
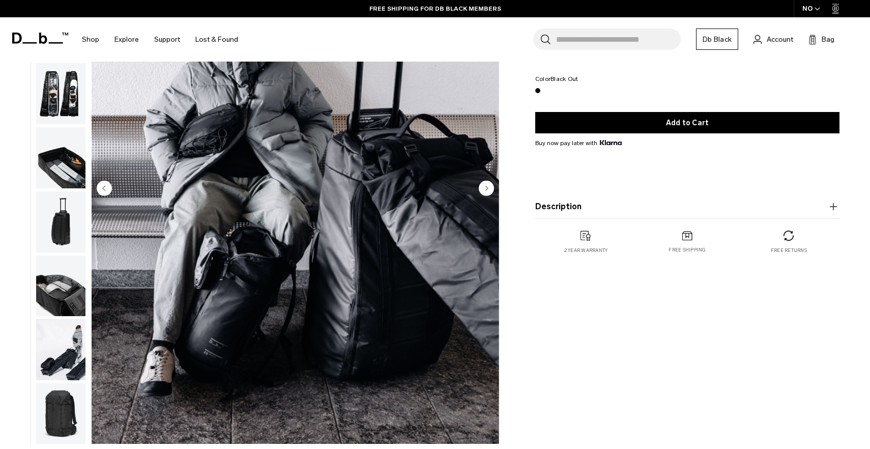
scroll to position [142, 0]
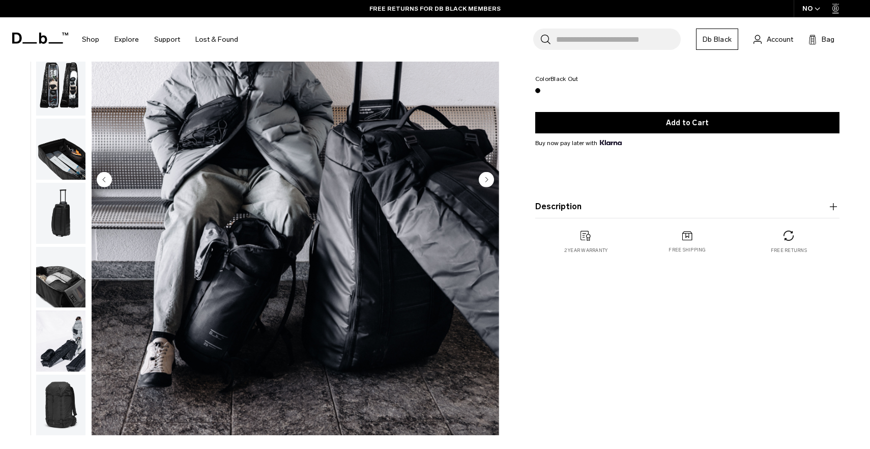
click at [489, 181] on circle "Next slide" at bounding box center [486, 179] width 15 height 15
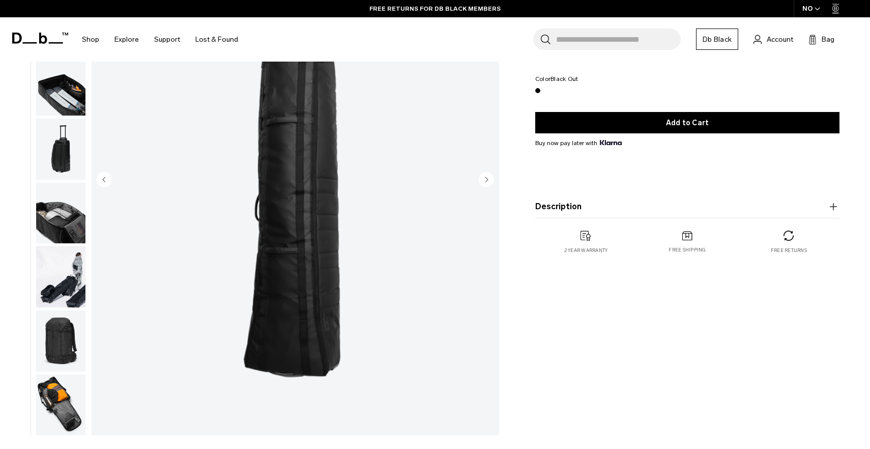
click at [489, 181] on circle "Next slide" at bounding box center [486, 179] width 15 height 15
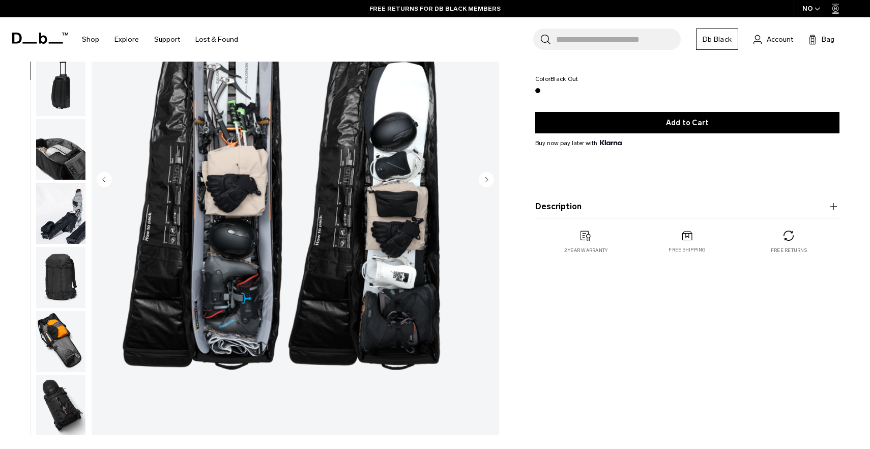
click at [489, 181] on circle "Next slide" at bounding box center [486, 179] width 15 height 15
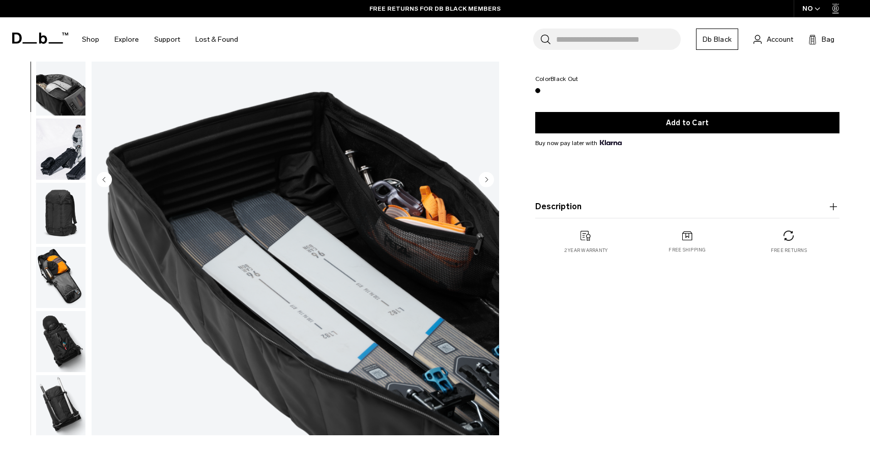
click at [489, 181] on circle "Next slide" at bounding box center [486, 179] width 15 height 15
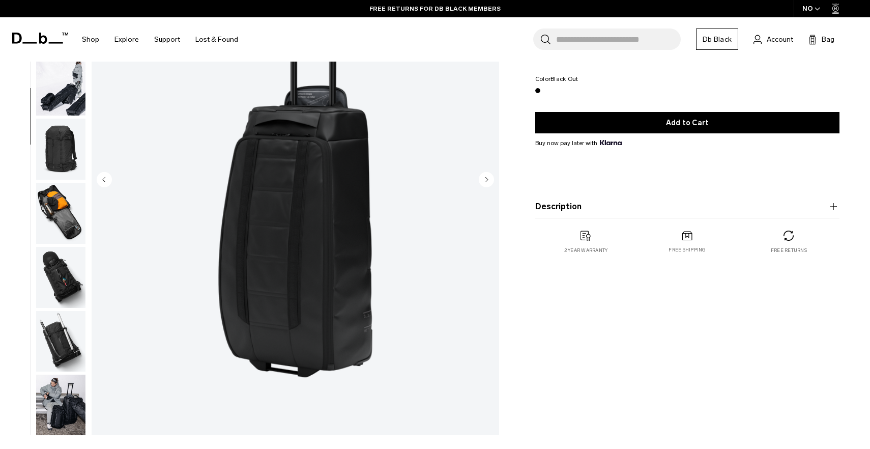
click at [489, 181] on circle "Next slide" at bounding box center [486, 179] width 15 height 15
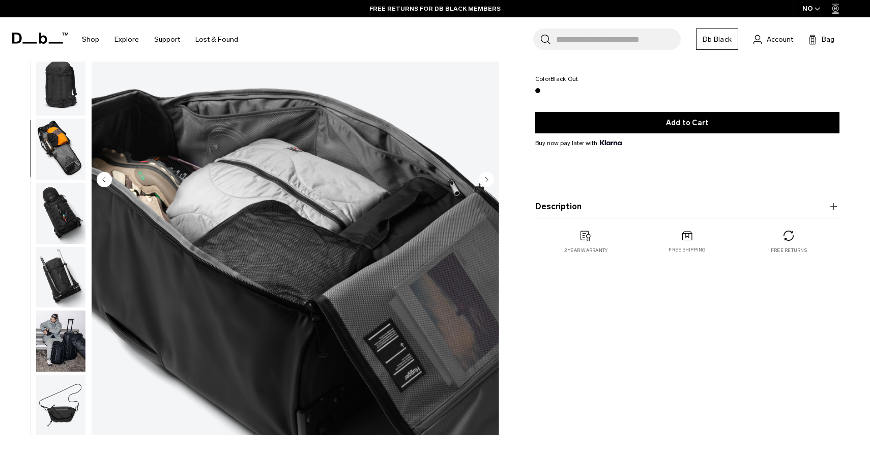
click at [489, 181] on circle "Next slide" at bounding box center [486, 179] width 15 height 15
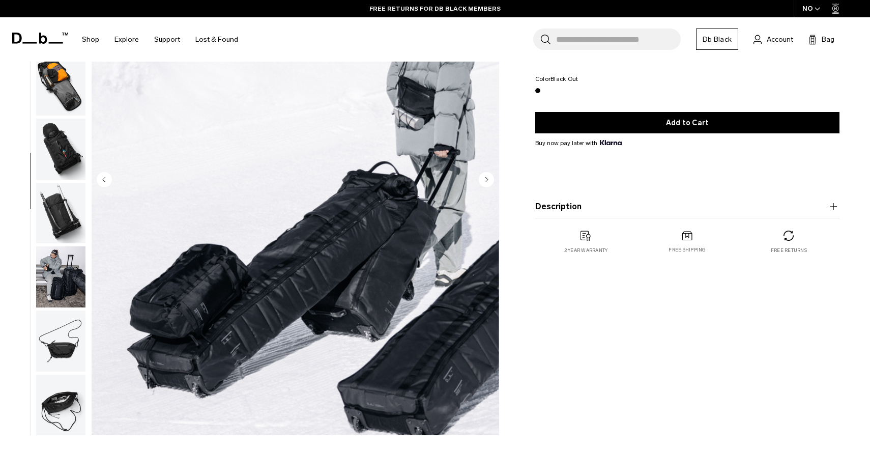
click at [489, 181] on circle "Next slide" at bounding box center [486, 179] width 15 height 15
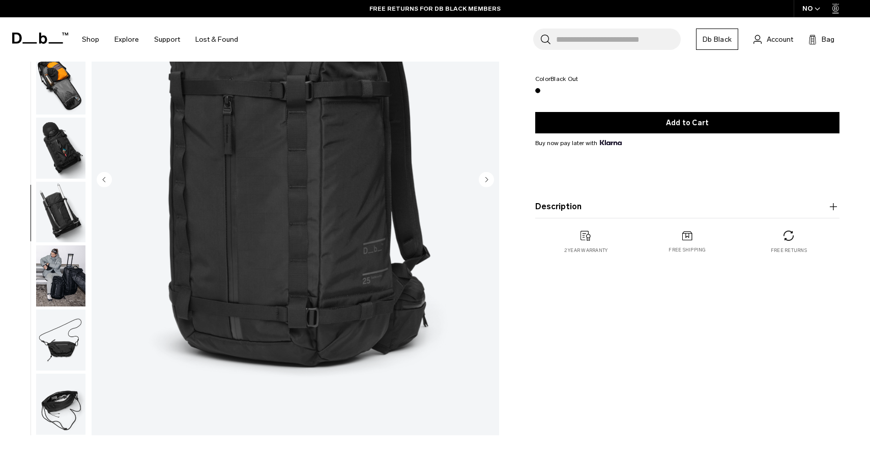
click at [107, 182] on circle "Previous slide" at bounding box center [104, 179] width 15 height 15
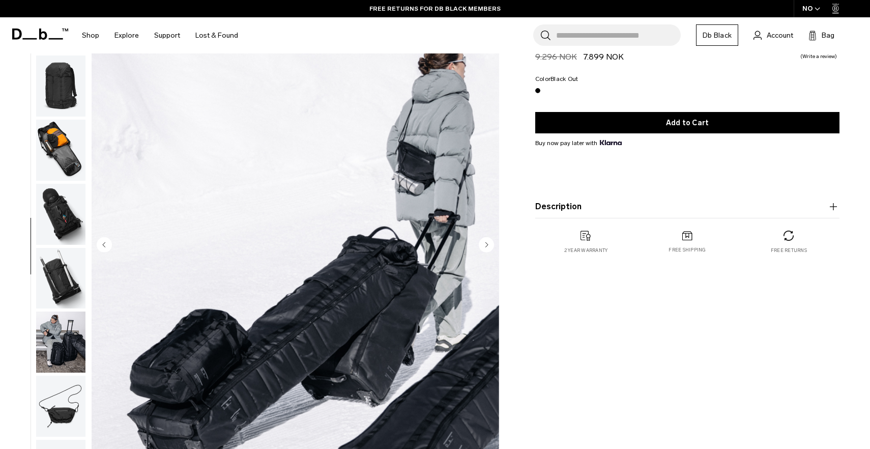
scroll to position [80, 0]
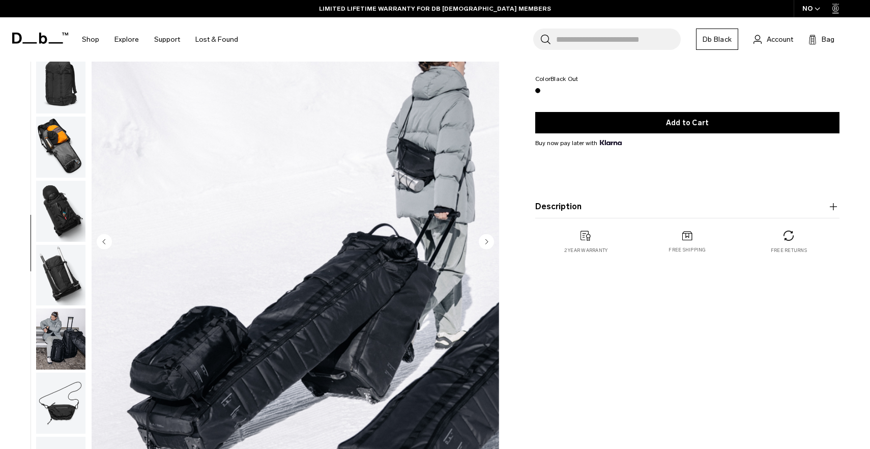
click at [408, 372] on img "8 / 15" at bounding box center [295, 242] width 407 height 509
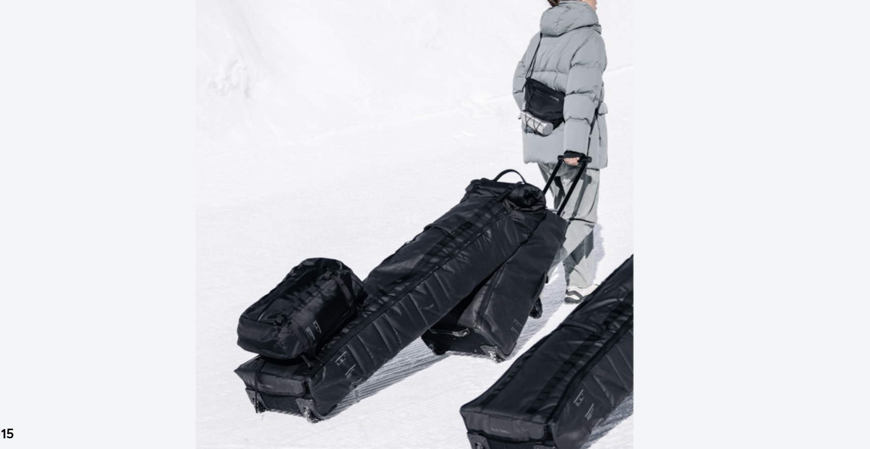
type button "Close"
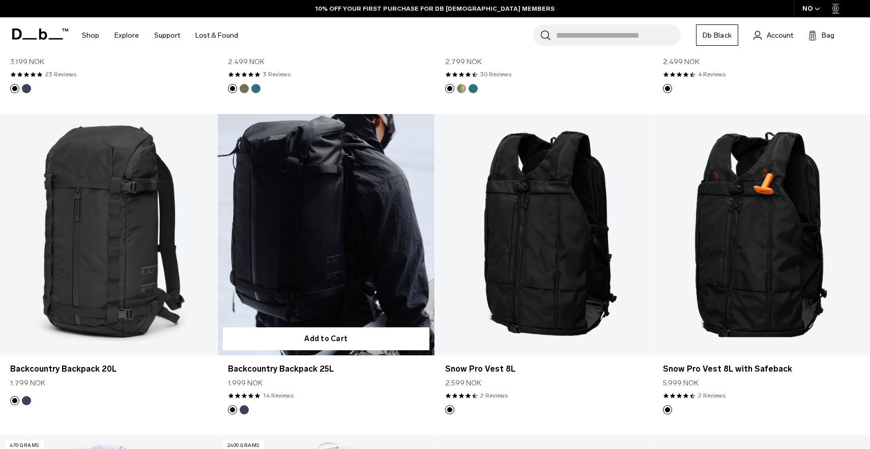
scroll to position [482, 0]
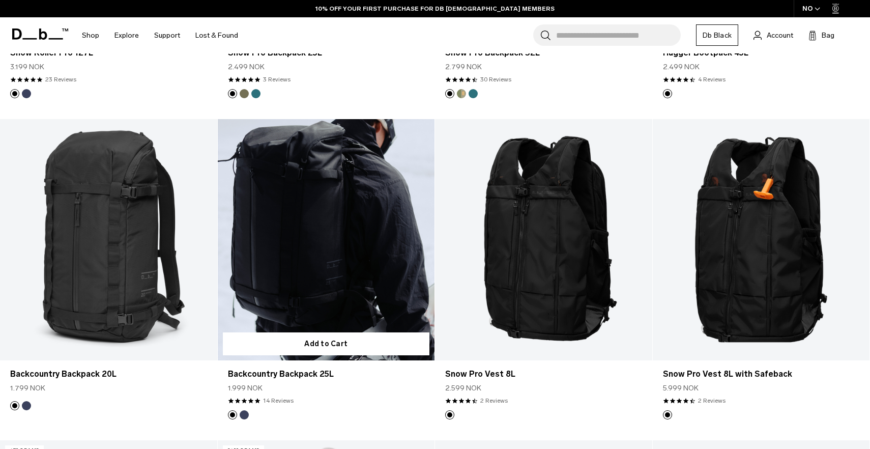
click at [292, 243] on link "Backcountry Backpack 25L" at bounding box center [326, 239] width 217 height 241
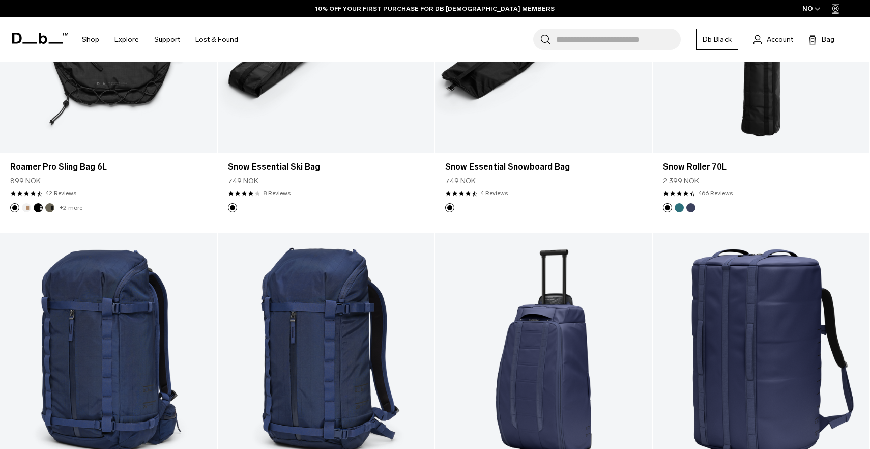
scroll to position [1217, 0]
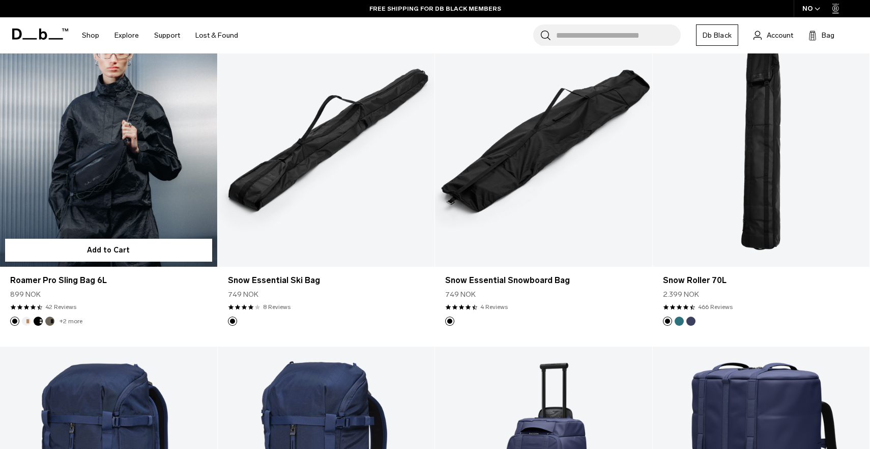
click at [144, 172] on link "Roamer Pro Sling Bag 6L" at bounding box center [108, 145] width 217 height 241
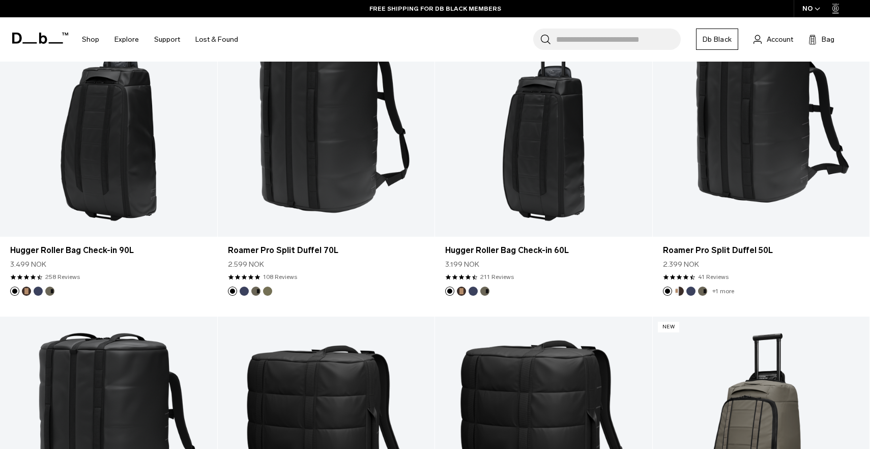
scroll to position [2209, 0]
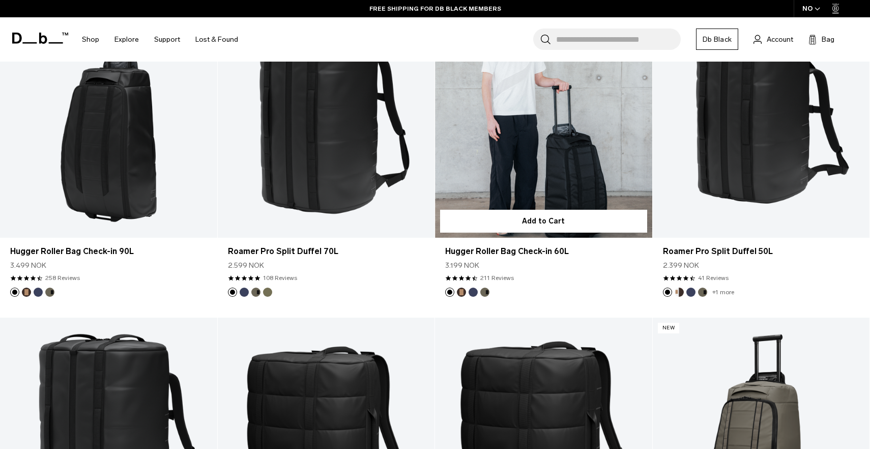
click at [556, 190] on link "Hugger Roller Bag Check-in 60L" at bounding box center [543, 117] width 217 height 241
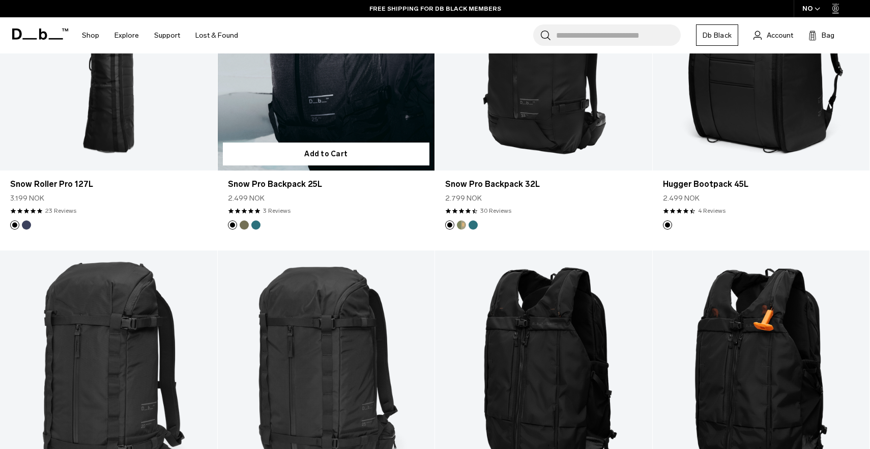
scroll to position [293, 0]
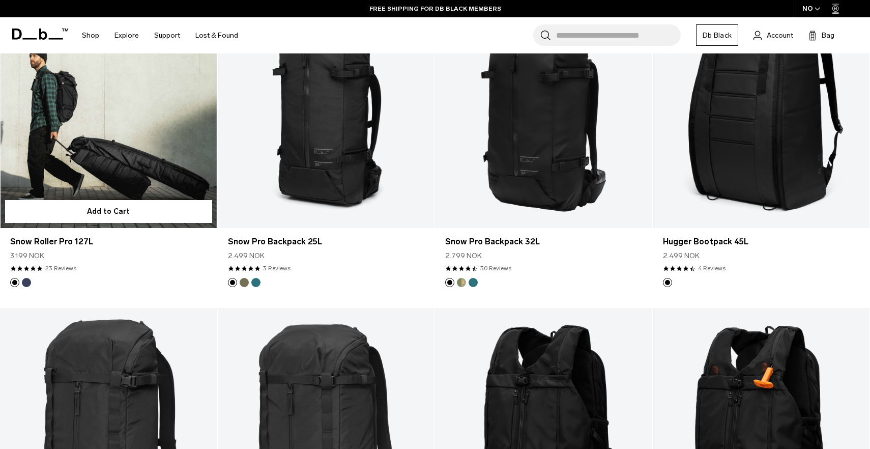
click at [167, 163] on link "Snow Roller Pro 127L" at bounding box center [108, 107] width 217 height 241
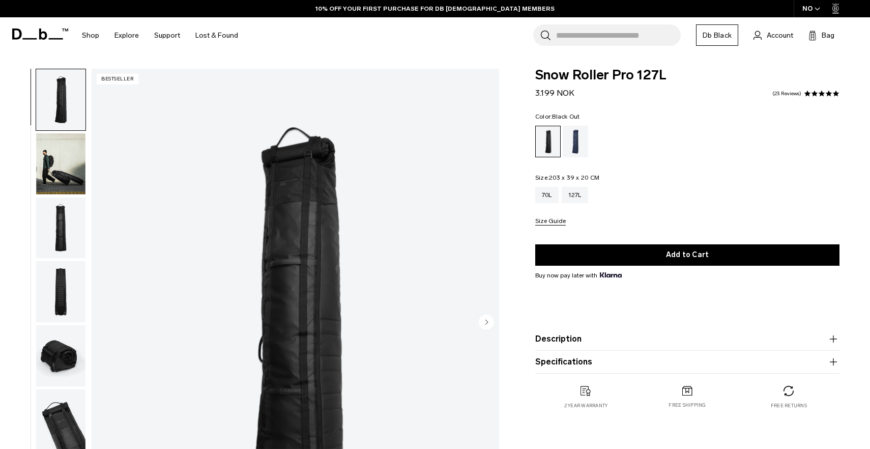
click at [601, 338] on button "Description" at bounding box center [687, 339] width 304 height 12
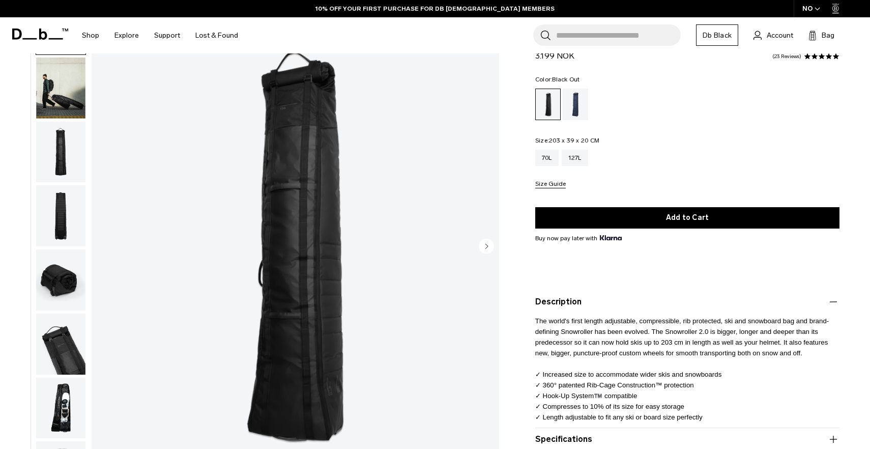
scroll to position [80, 0]
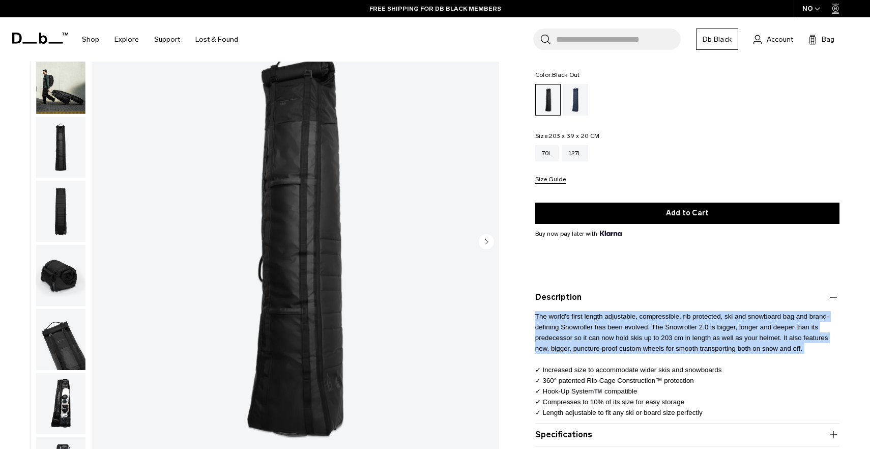
drag, startPoint x: 534, startPoint y: 312, endPoint x: 805, endPoint y: 361, distance: 275.4
click at [805, 361] on div "Snow Roller Pro 127L 3.199 NOK 4.9 star rating 23 Reviews Color: Black Out Out …" at bounding box center [687, 264] width 365 height 475
copy span "The world's first length adjustable, compressible, rib protected, ski and snowb…"
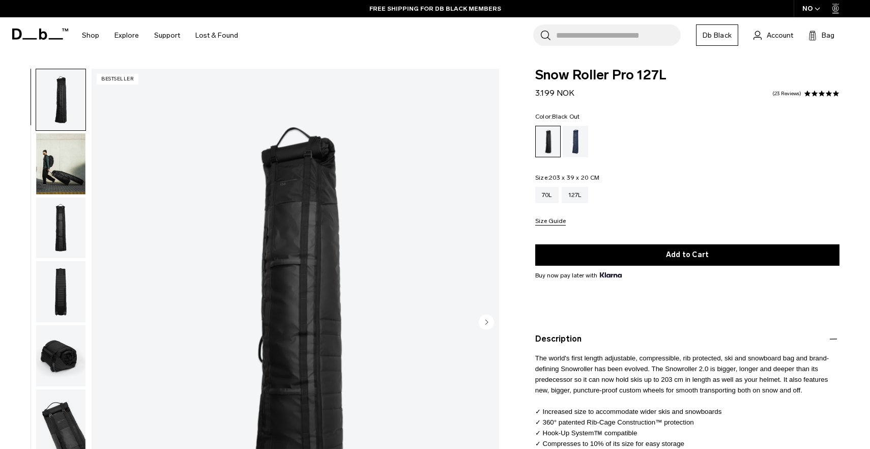
click at [576, 78] on span "Snow Roller Pro 127L" at bounding box center [687, 75] width 304 height 13
copy div "Snow Roller Pro 127L"
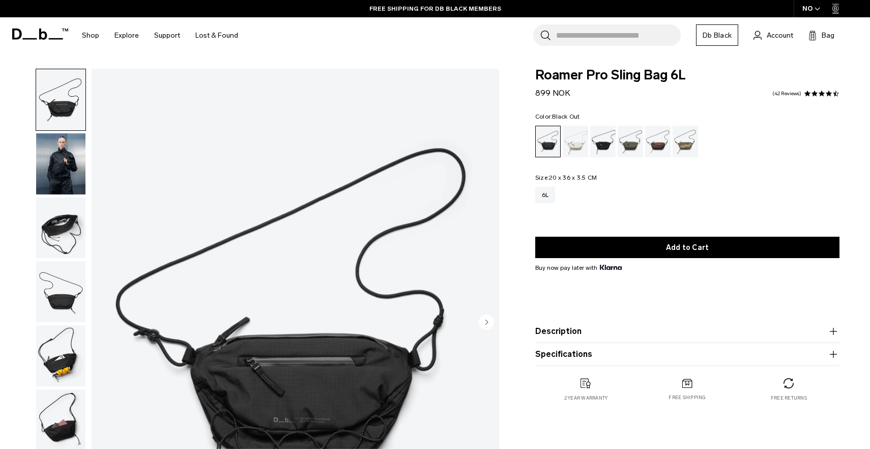
click at [612, 78] on span "Roamer Pro Sling Bag 6L" at bounding box center [687, 75] width 304 height 13
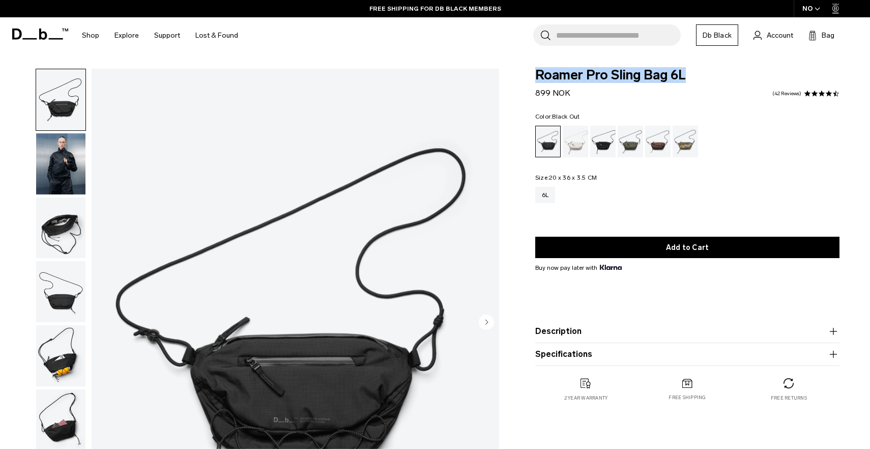
scroll to position [23, 0]
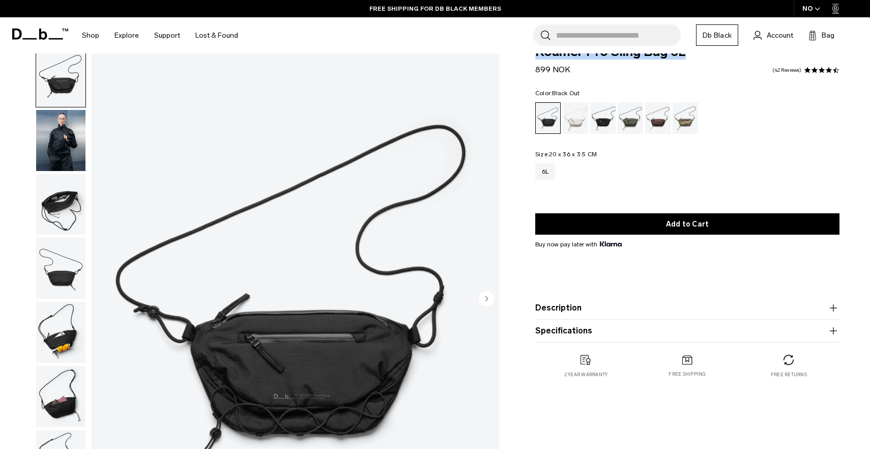
click at [594, 305] on button "Description" at bounding box center [687, 308] width 304 height 12
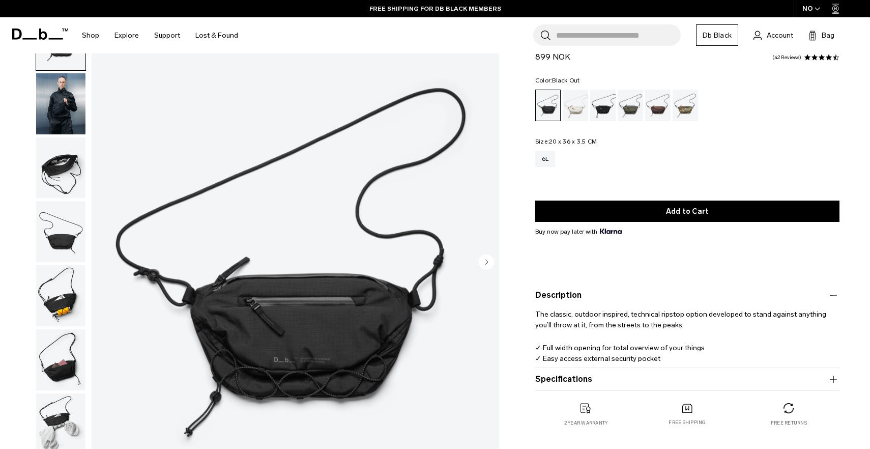
scroll to position [72, 0]
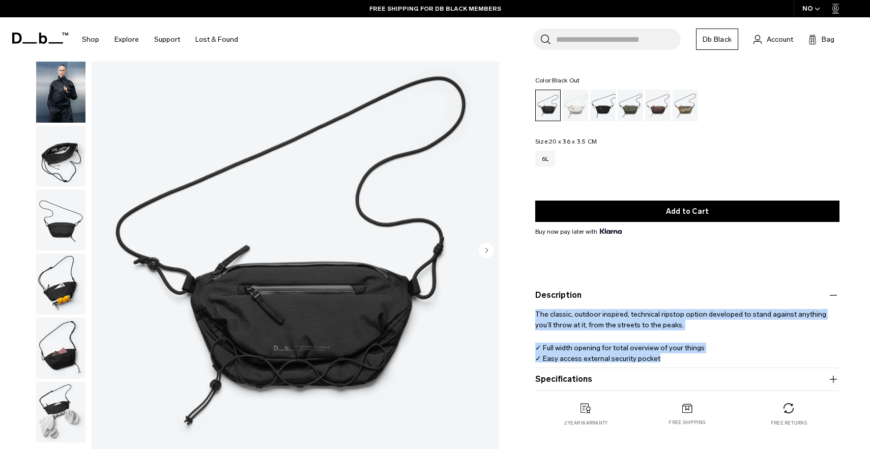
drag, startPoint x: 659, startPoint y: 358, endPoint x: 528, endPoint y: 308, distance: 139.4
click at [528, 308] on div "Roamer Pro Sling Bag 6L 899 NOK 4.7 star rating 42 Reviews Color: Black Out Out…" at bounding box center [687, 240] width 365 height 414
copy div "The classic, outdoor inspired, technical ripstop option developed to stand agai…"
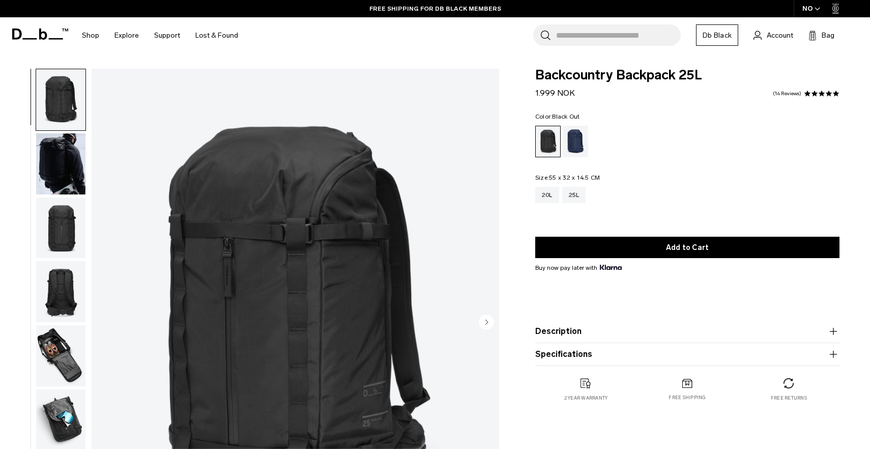
click at [562, 82] on span "Backcountry Backpack 25L" at bounding box center [687, 75] width 304 height 13
copy div "Backcountry Backpack 25L"
click at [571, 334] on button "Description" at bounding box center [687, 331] width 304 height 12
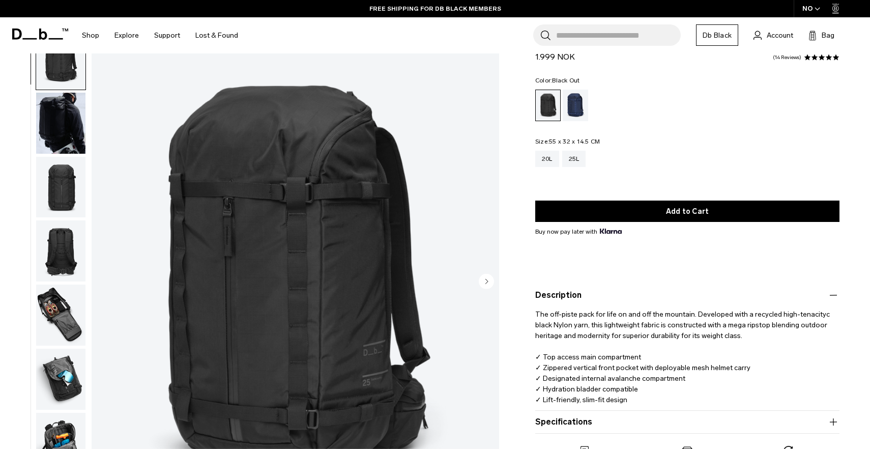
scroll to position [150, 0]
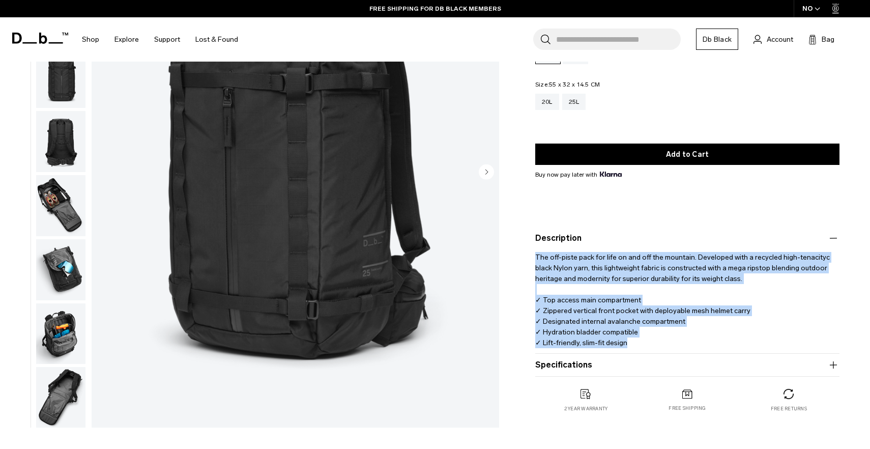
drag, startPoint x: 626, startPoint y: 345, endPoint x: 536, endPoint y: 257, distance: 125.9
click at [536, 257] on p "The off-piste pack for life on and off the mountain. Developed with a recycled …" at bounding box center [687, 296] width 304 height 104
copy p "The off-piste pack for life on and off the mountain. Developed with a recycled …"
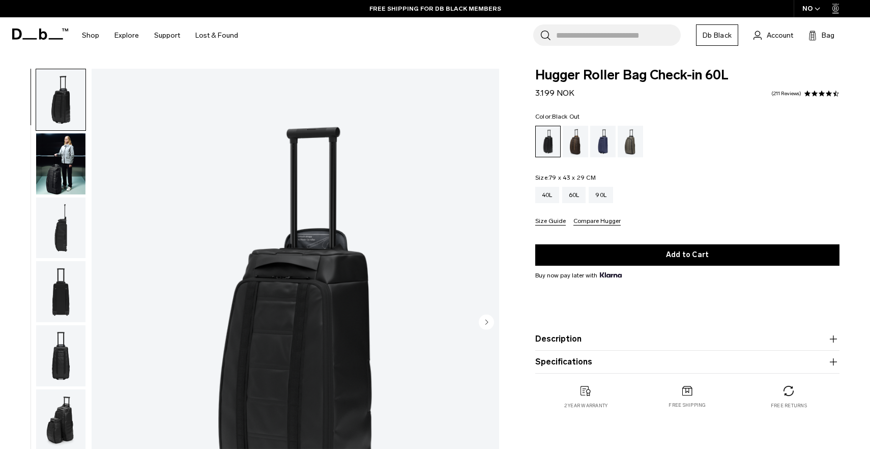
click at [612, 79] on span "Hugger Roller Bag Check-in 60L" at bounding box center [687, 75] width 304 height 13
copy div "Hugger Roller Bag Check-in 60L"
click at [603, 345] on product-accordion "Description Stylish wheeled luggage for adventurous travelers. Long-haul or sho…" at bounding box center [687, 339] width 304 height 23
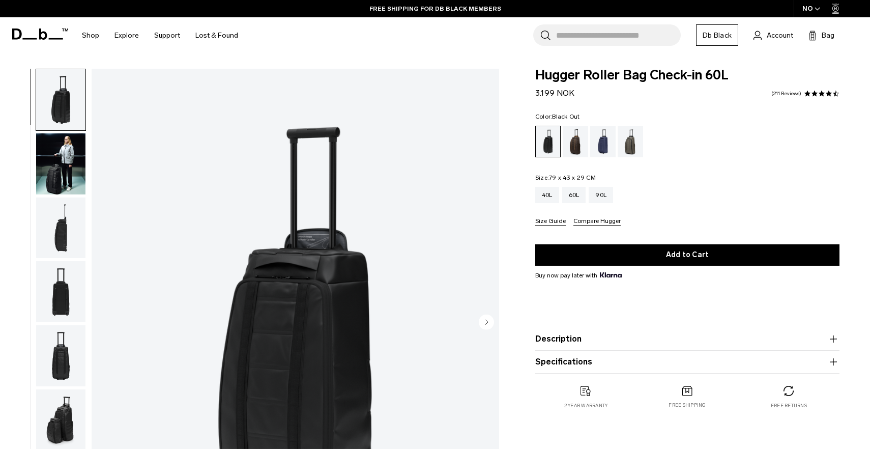
click at [603, 340] on button "Description" at bounding box center [687, 339] width 304 height 12
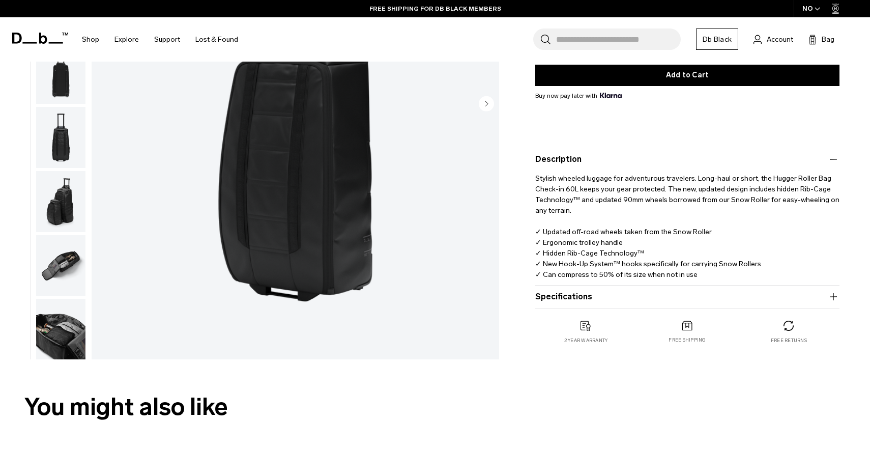
scroll to position [237, 0]
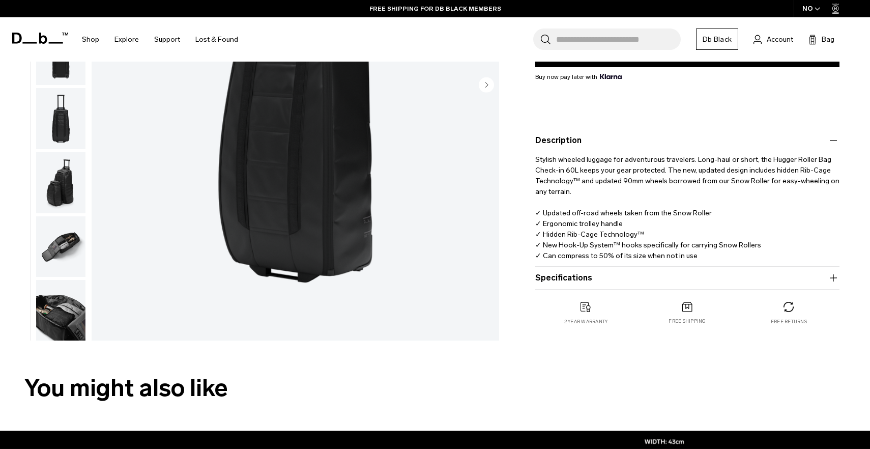
click at [580, 172] on p "Stylish wheeled luggage for adventurous travelers. Long-haul or short, the Hugg…" at bounding box center [687, 203] width 304 height 114
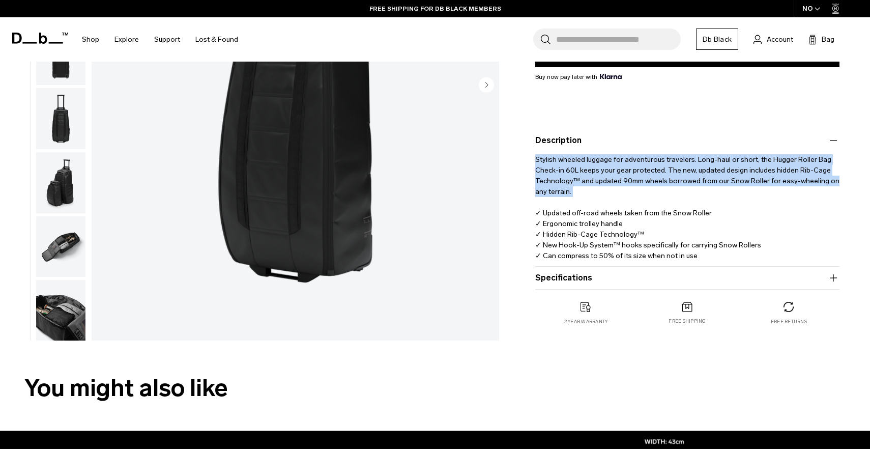
click at [580, 172] on p "Stylish wheeled luggage for adventurous travelers. Long-haul or short, the Hugg…" at bounding box center [687, 203] width 304 height 114
copy p "Stylish wheeled luggage for adventurous travelers. Long-haul or short, the Hugg…"
